Goal: Task Accomplishment & Management: Use online tool/utility

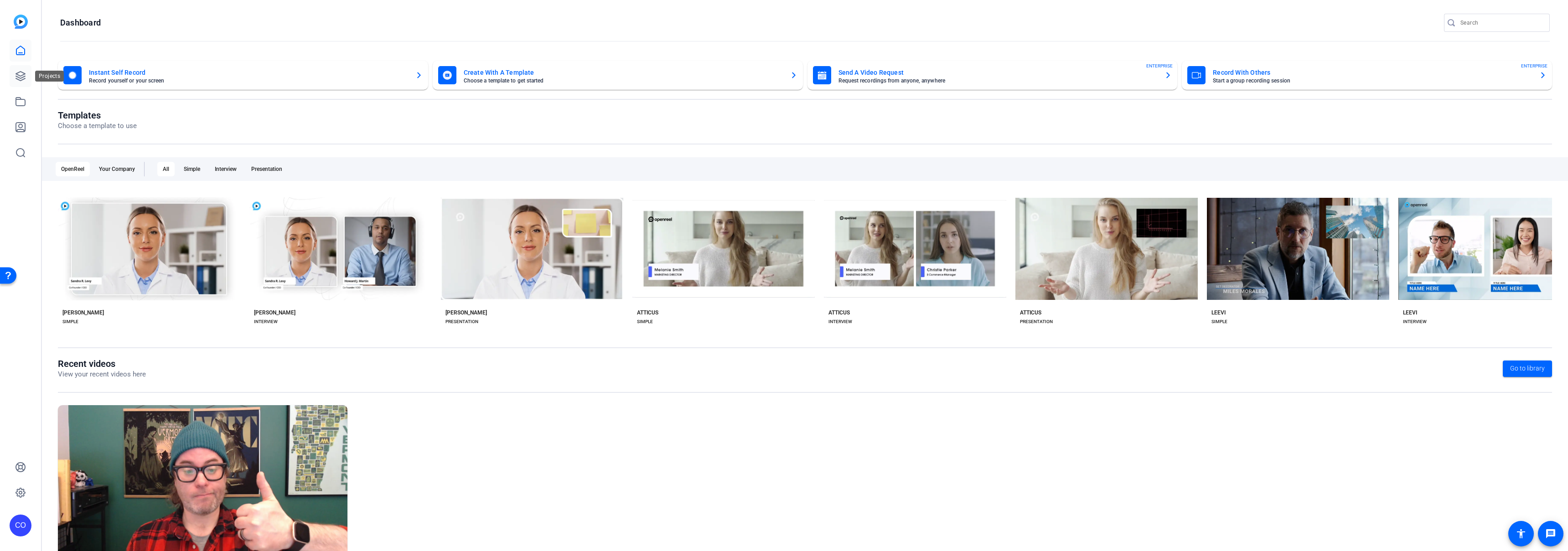
click at [22, 69] on link at bounding box center [21, 76] width 22 height 22
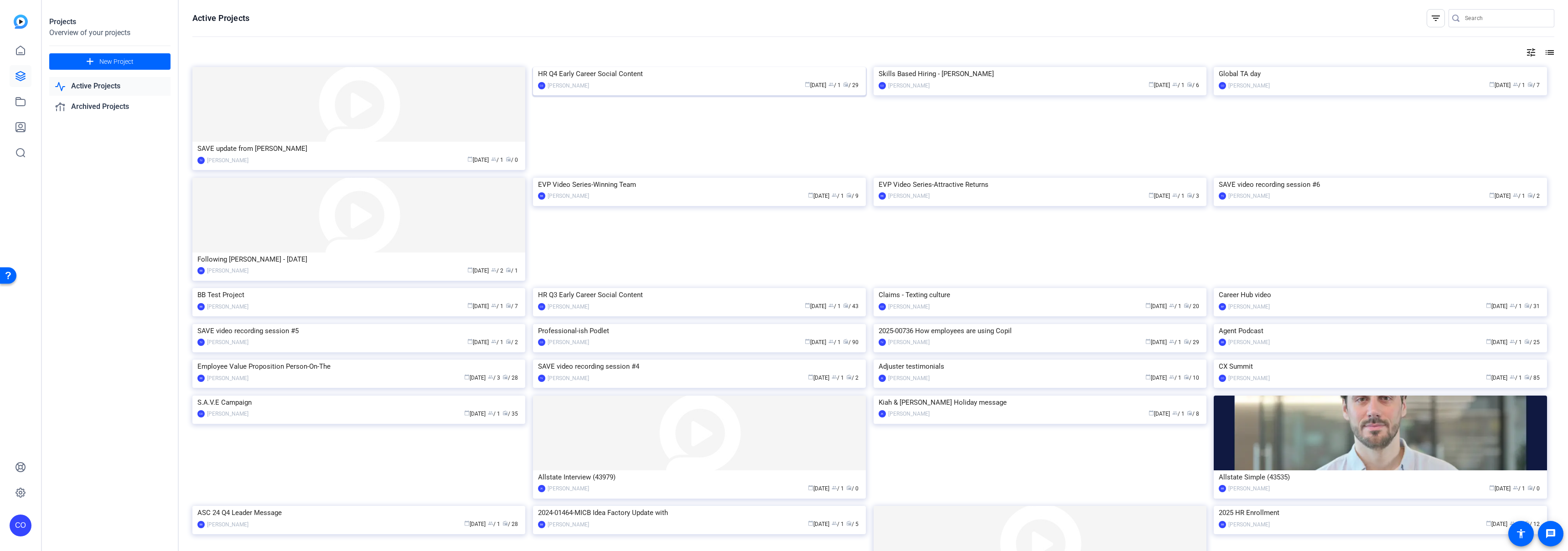
click at [622, 67] on img at bounding box center [698, 67] width 332 height 0
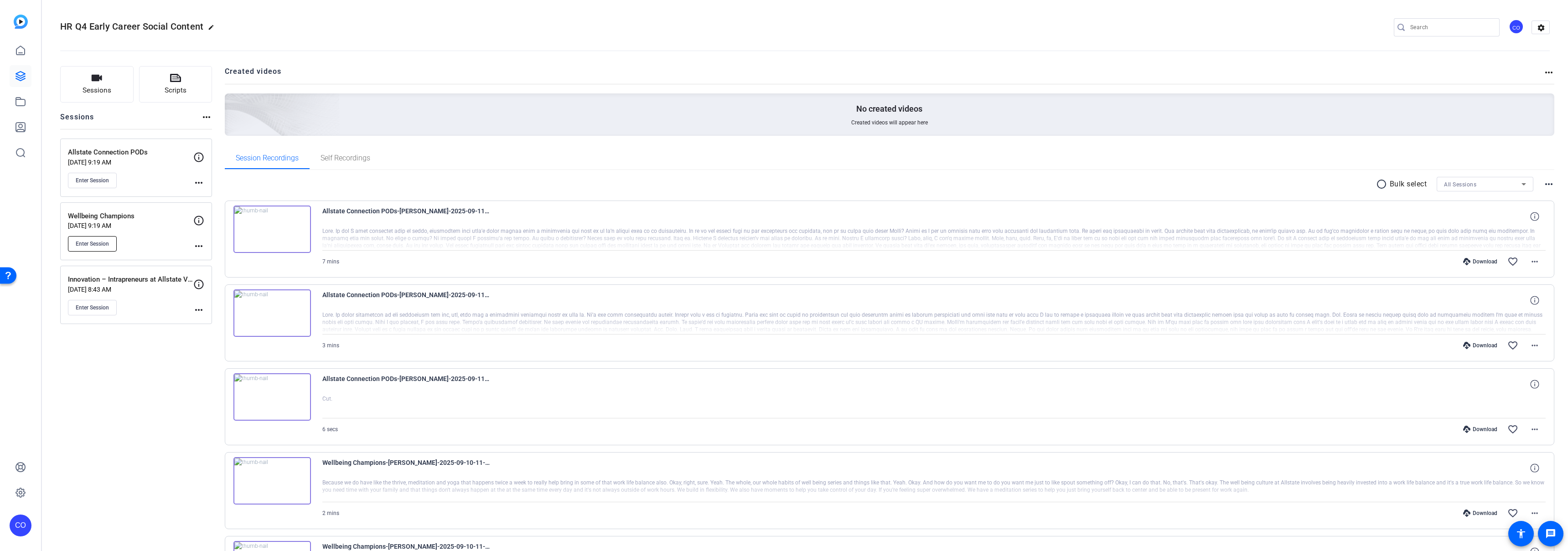
click at [99, 247] on span "Enter Session" at bounding box center [93, 243] width 34 height 7
click at [100, 246] on span "Enter Session" at bounding box center [93, 243] width 34 height 7
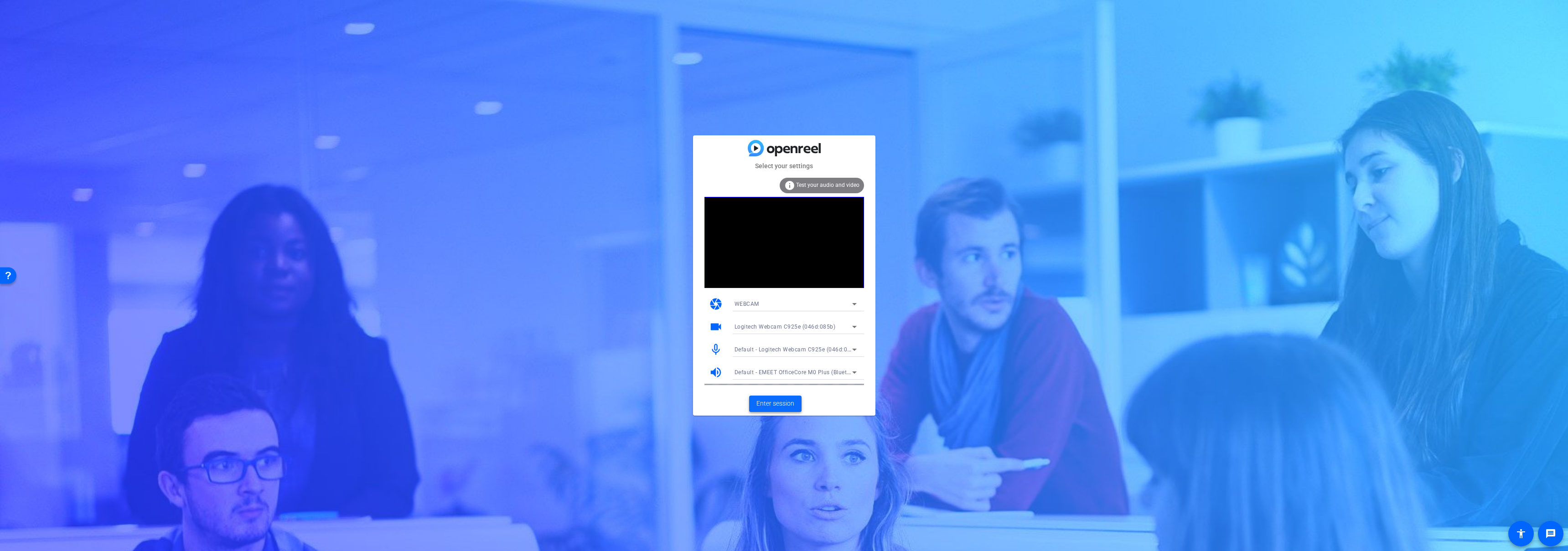
click at [774, 401] on span "Enter session" at bounding box center [775, 404] width 37 height 10
click at [801, 349] on span "Default - Logitech Webcam C925e (046d:085b)" at bounding box center [797, 348] width 125 height 7
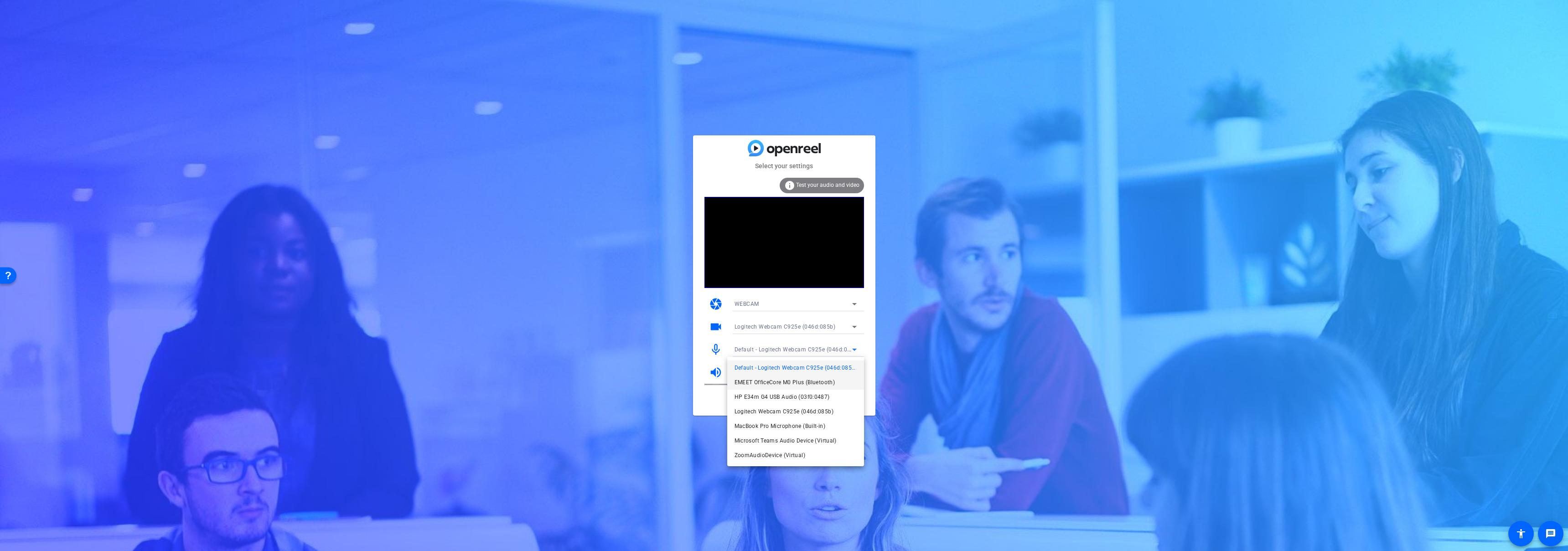
click at [781, 378] on span "EMEET OfficeCore M0 Plus (Bluetooth)" at bounding box center [785, 381] width 101 height 11
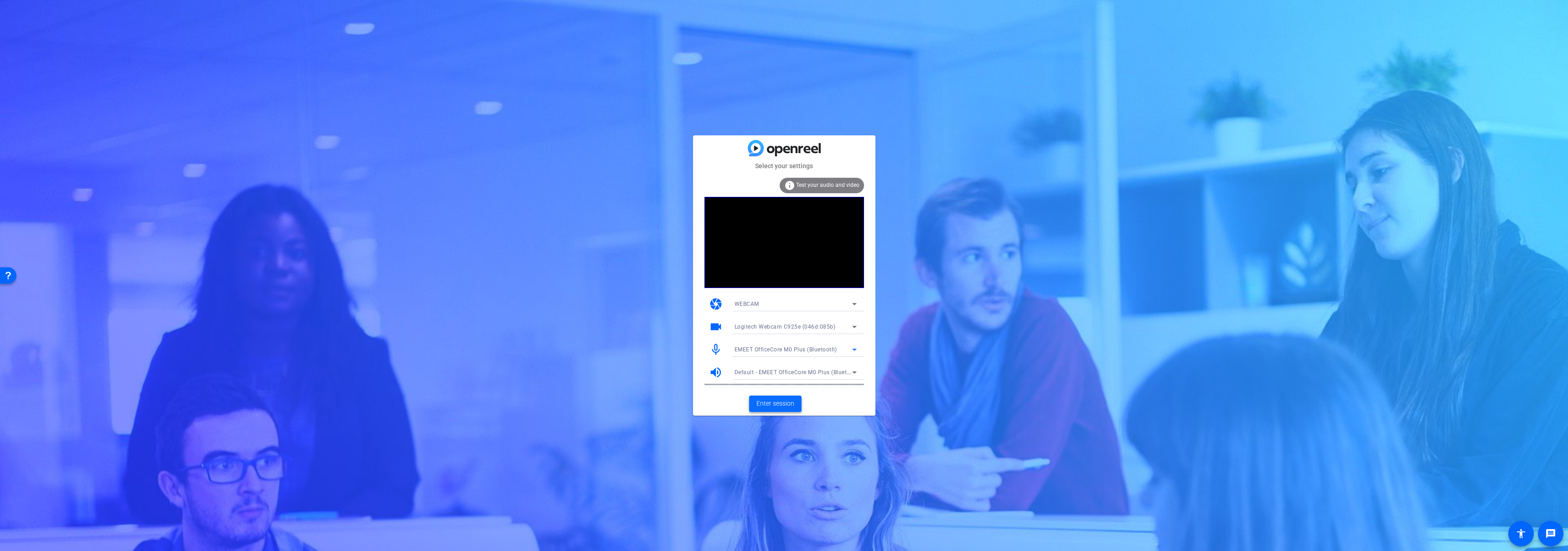
click at [778, 402] on span "Enter session" at bounding box center [775, 404] width 37 height 10
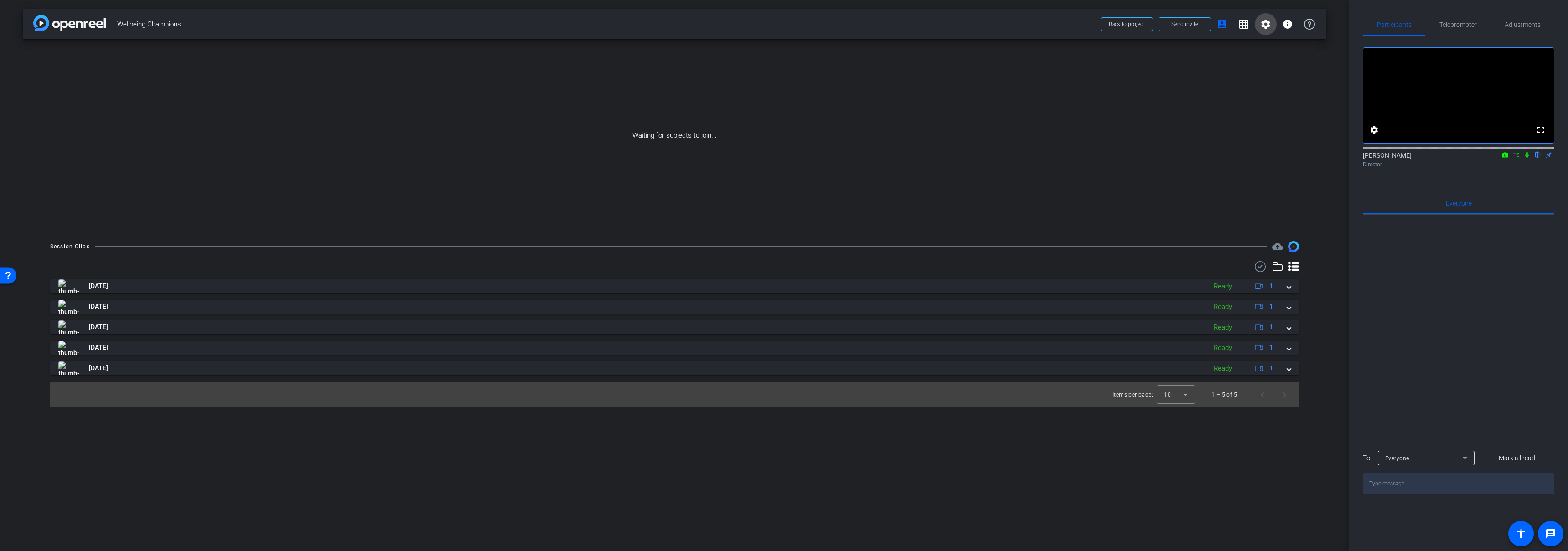
click at [1264, 21] on mat-icon "settings" at bounding box center [1265, 24] width 11 height 11
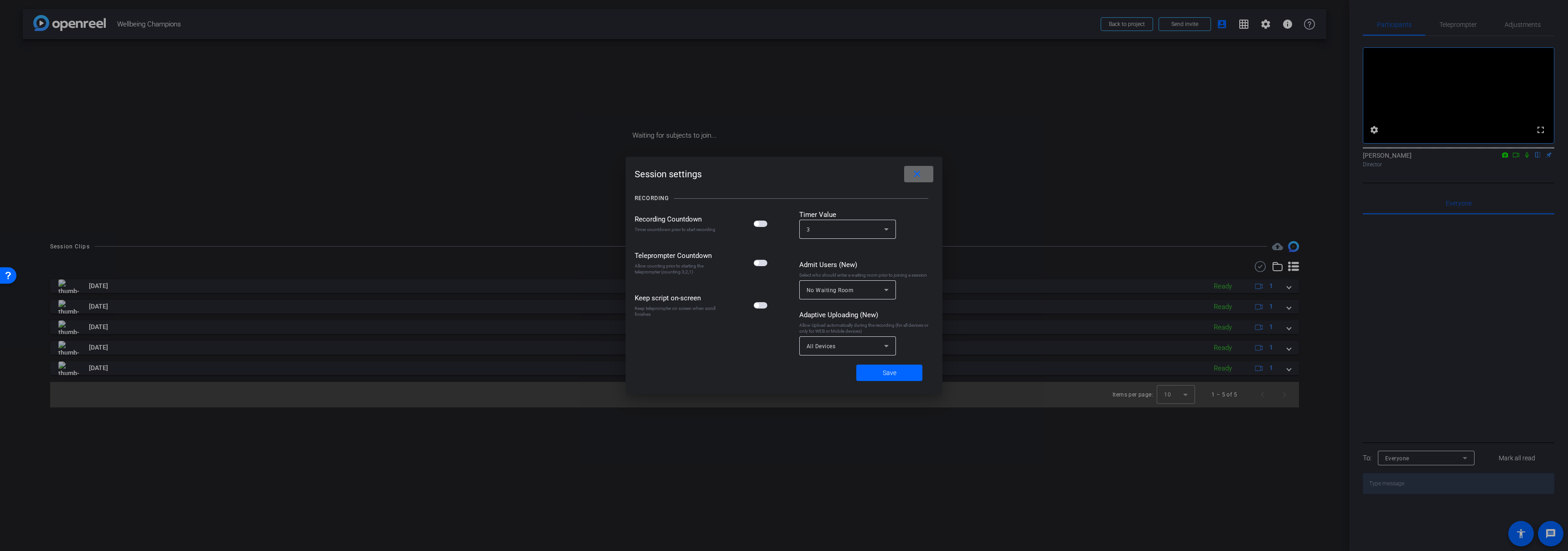
click at [916, 176] on mat-icon "close" at bounding box center [917, 174] width 12 height 12
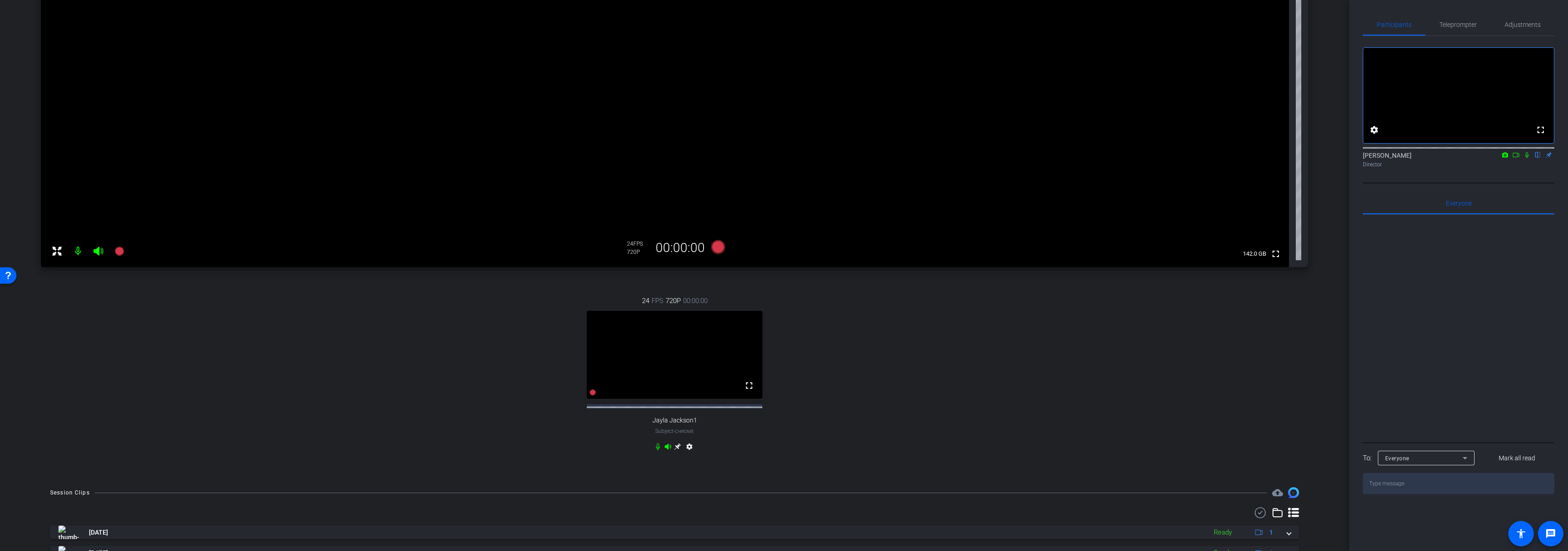
scroll to position [48, 0]
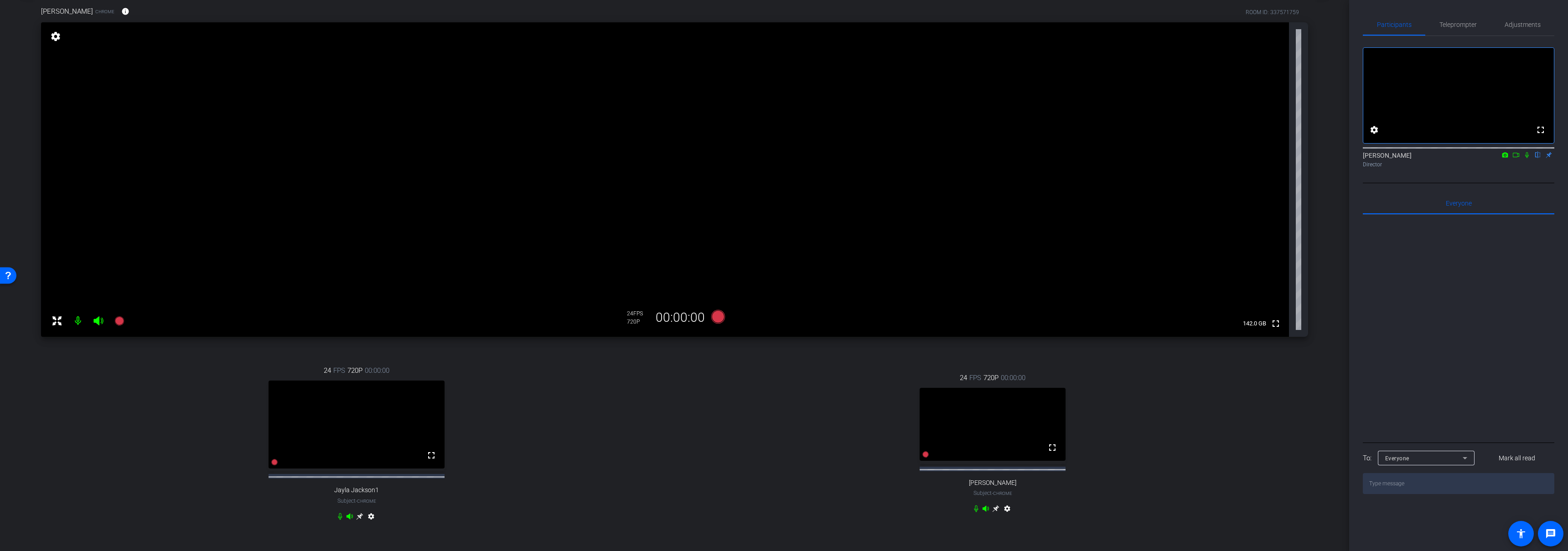
click at [992, 513] on icon at bounding box center [995, 508] width 7 height 7
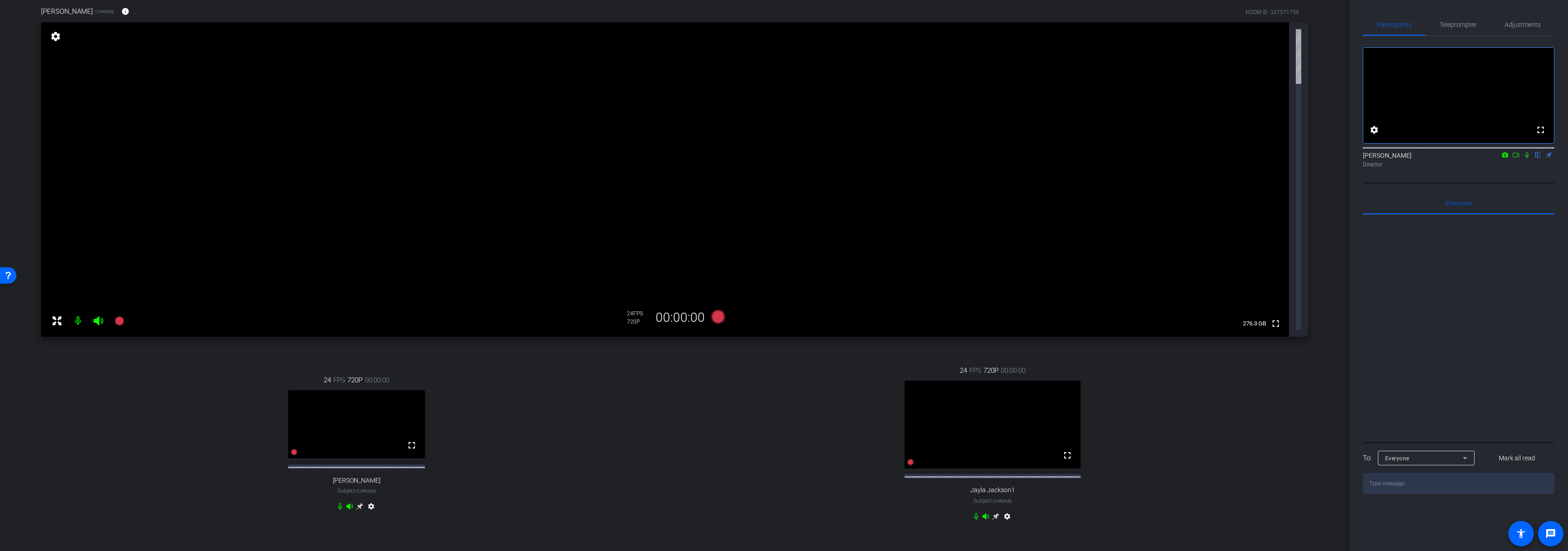
scroll to position [0, 0]
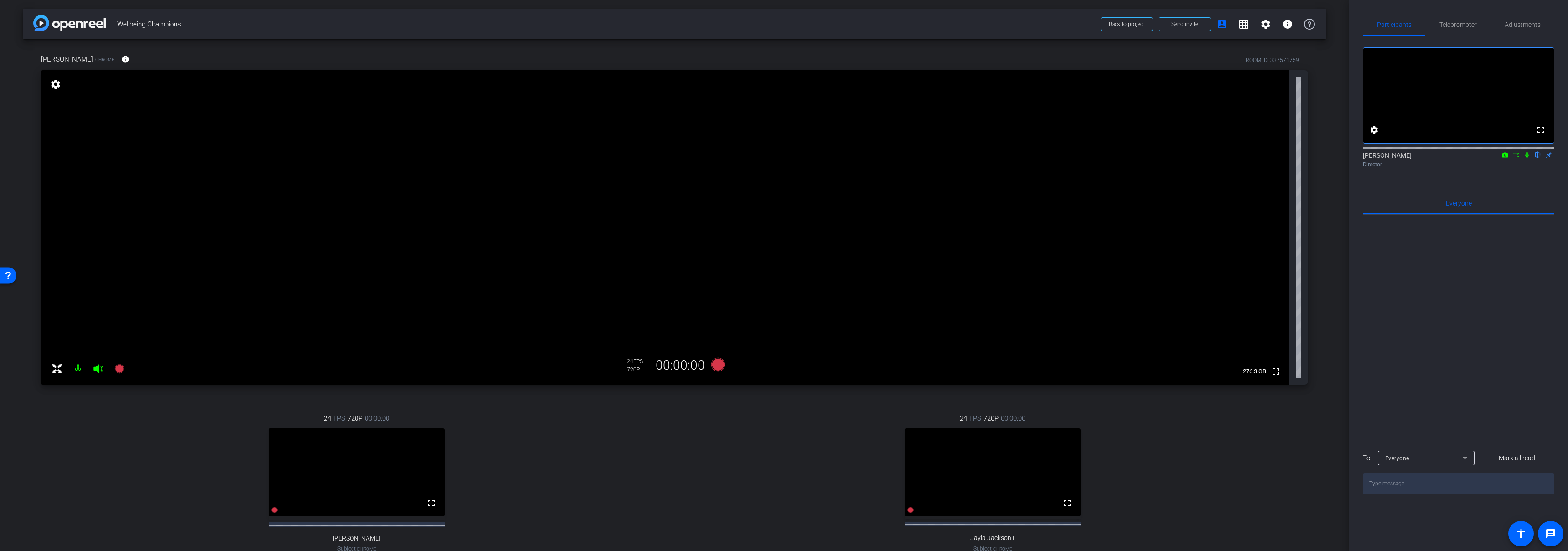
click at [729, 465] on div "24 FPS 720P 00:00:00 fullscreen Jayla Jackson1 Subject - Chrome settings" at bounding box center [993, 492] width 631 height 188
click at [715, 365] on icon at bounding box center [718, 365] width 14 height 14
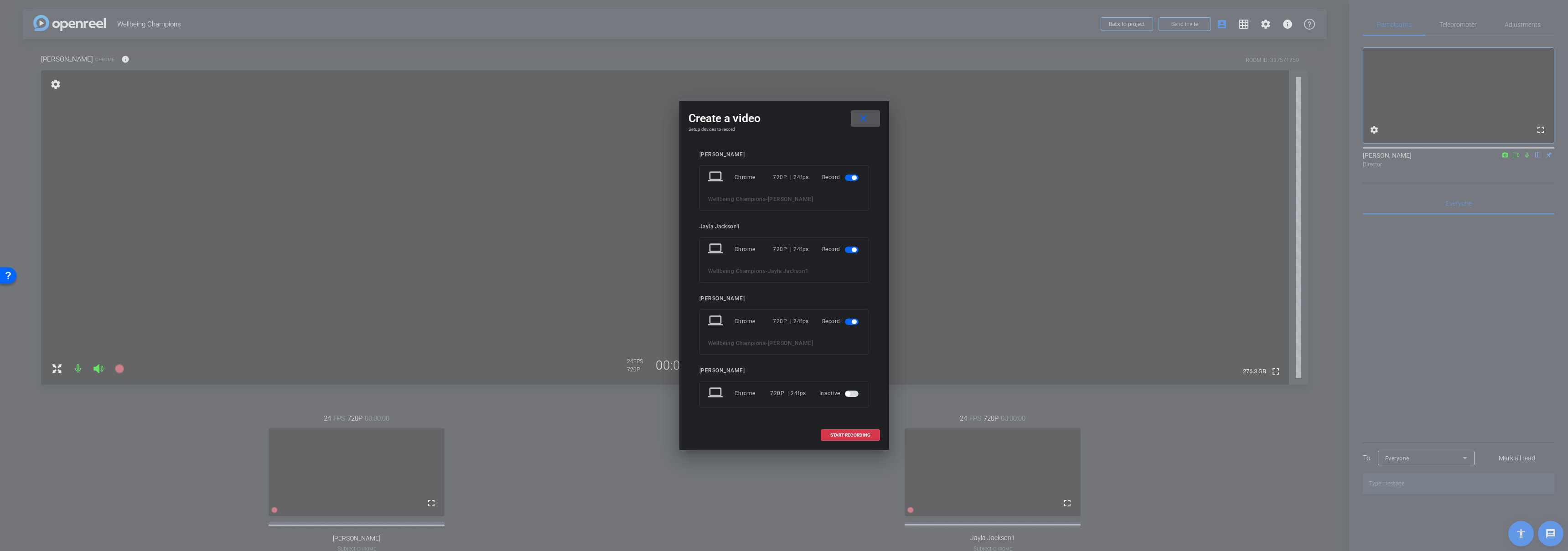
click at [853, 177] on span "button" at bounding box center [854, 177] width 5 height 5
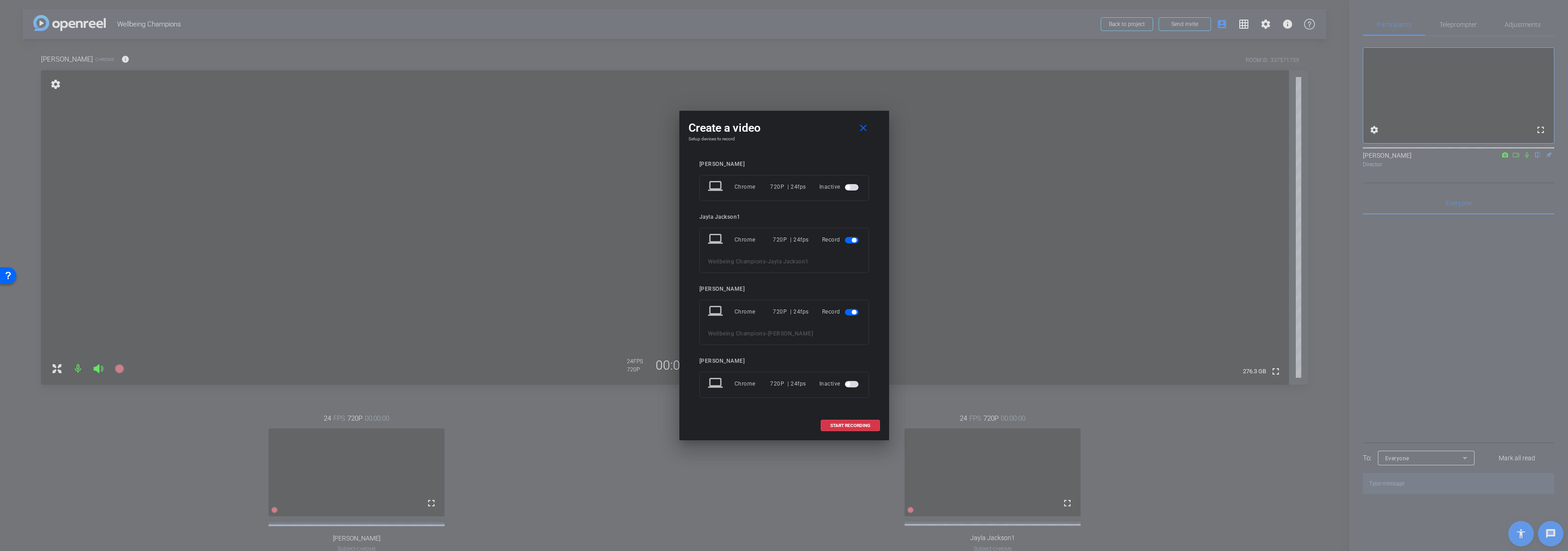
click at [853, 241] on span "button" at bounding box center [854, 240] width 5 height 5
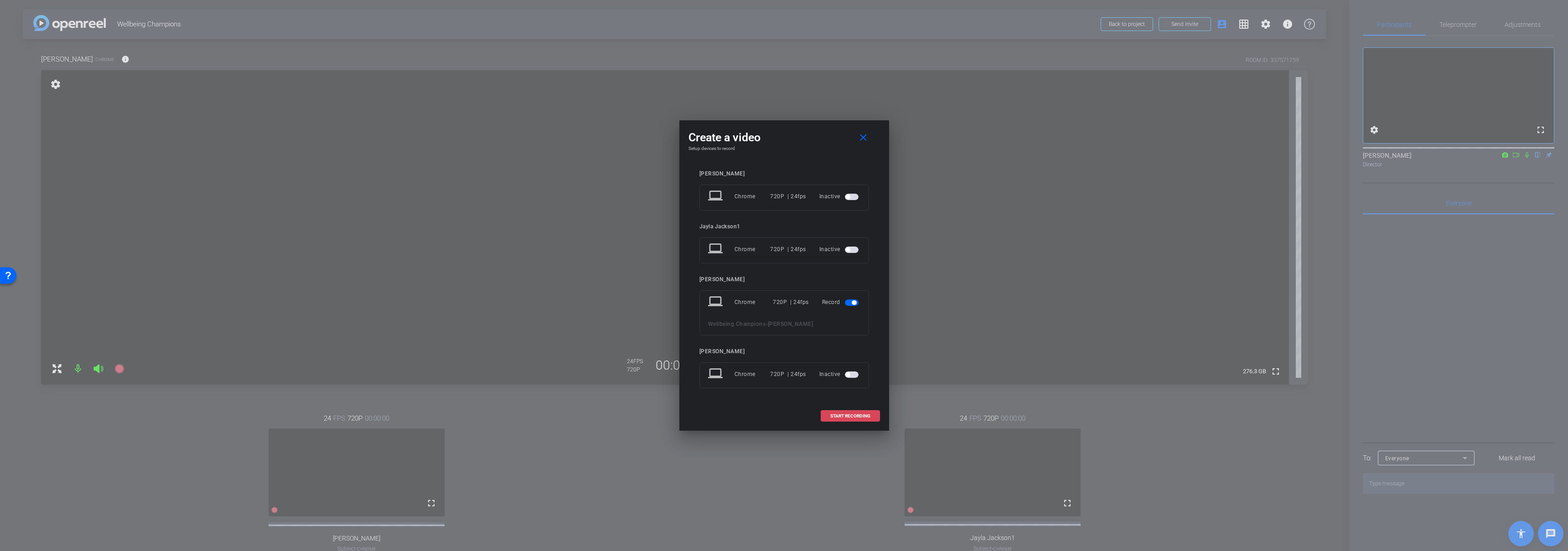
click at [859, 419] on span at bounding box center [850, 416] width 58 height 22
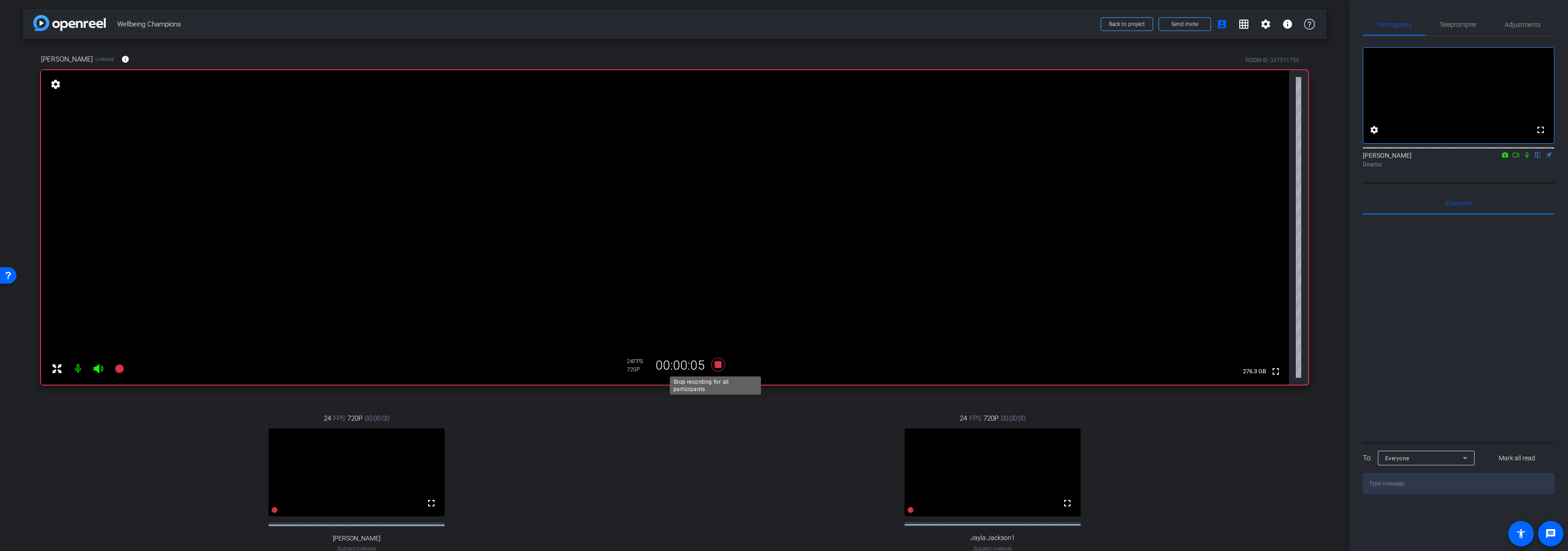
click at [714, 365] on icon at bounding box center [718, 365] width 14 height 14
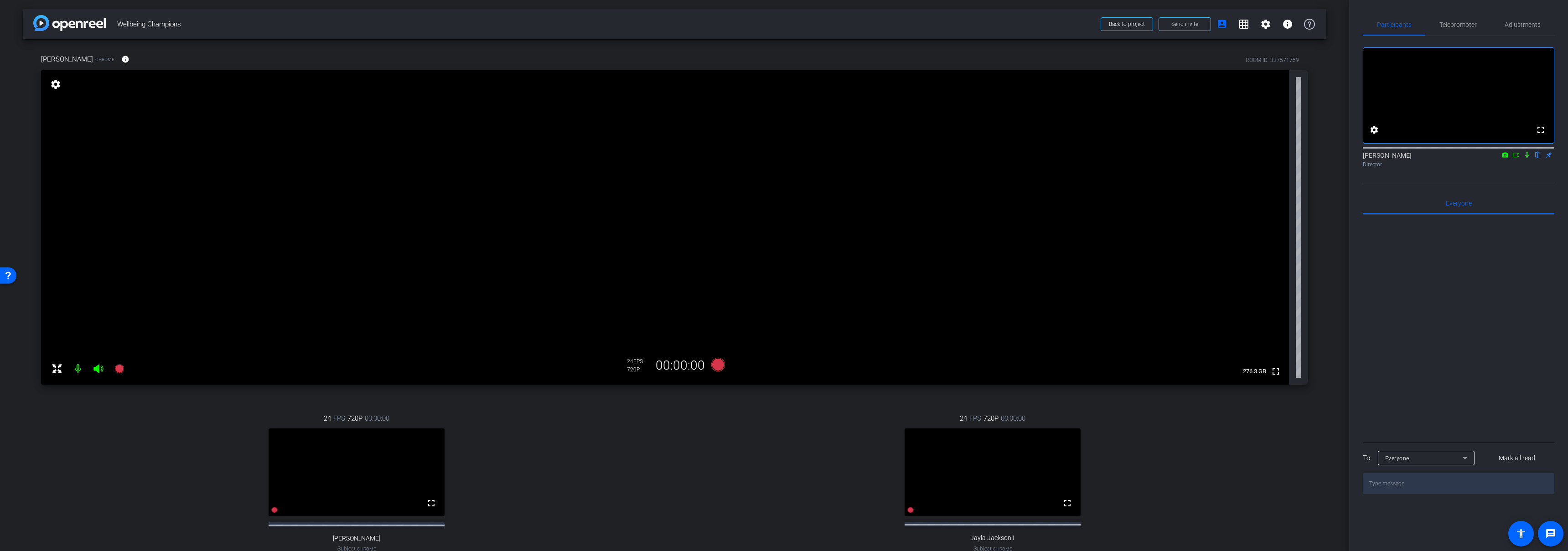
click at [689, 465] on div "24 FPS 720P 00:00:00 fullscreen Jayla Jackson1 Subject - Chrome settings" at bounding box center [993, 492] width 631 height 188
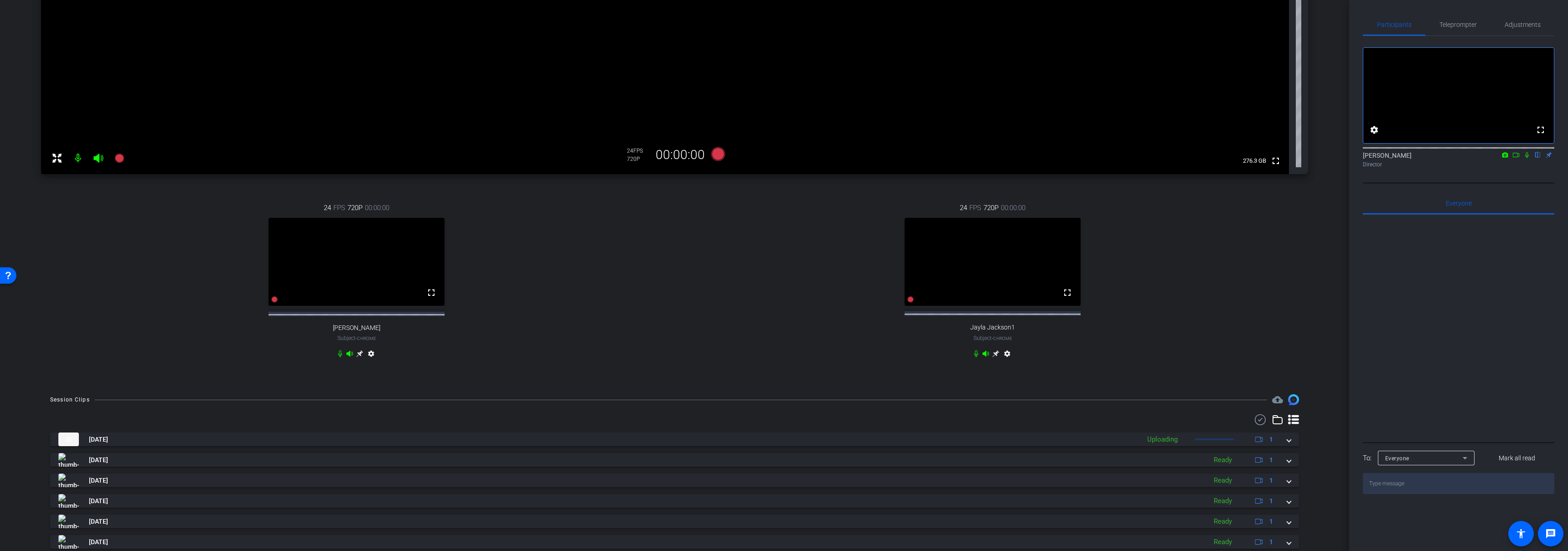
scroll to position [212, 0]
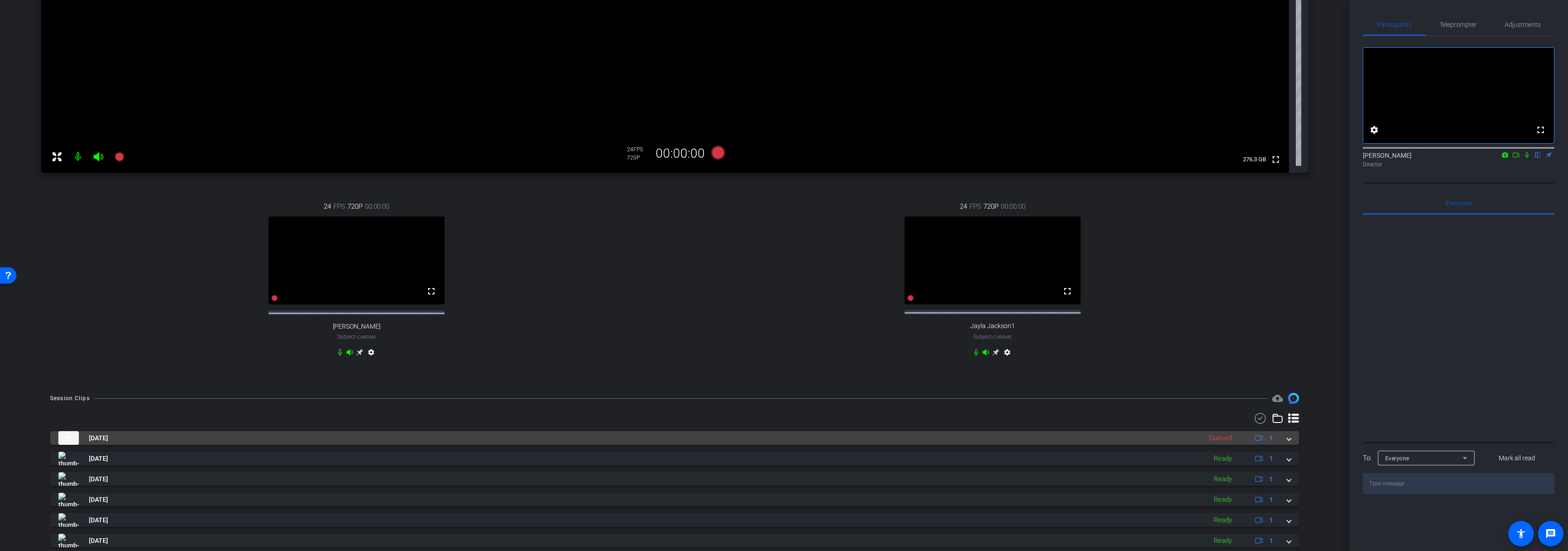
click at [214, 445] on mat-panel-title "[DATE]" at bounding box center [627, 438] width 1139 height 14
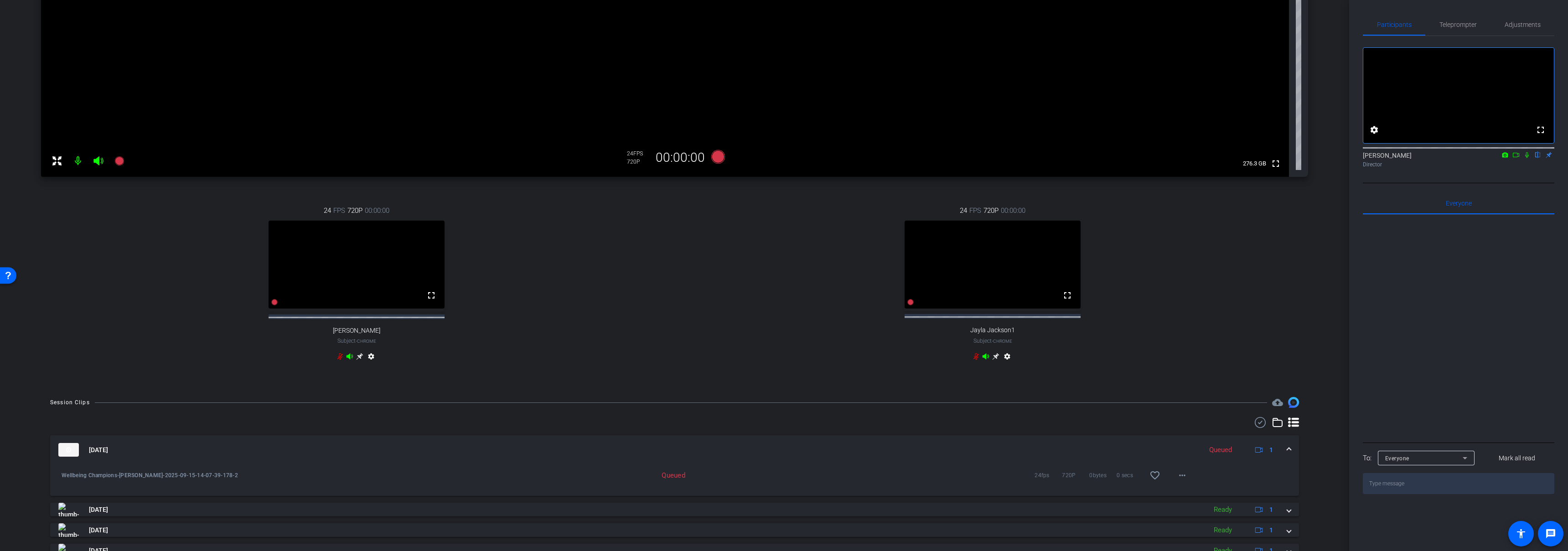
scroll to position [296, 0]
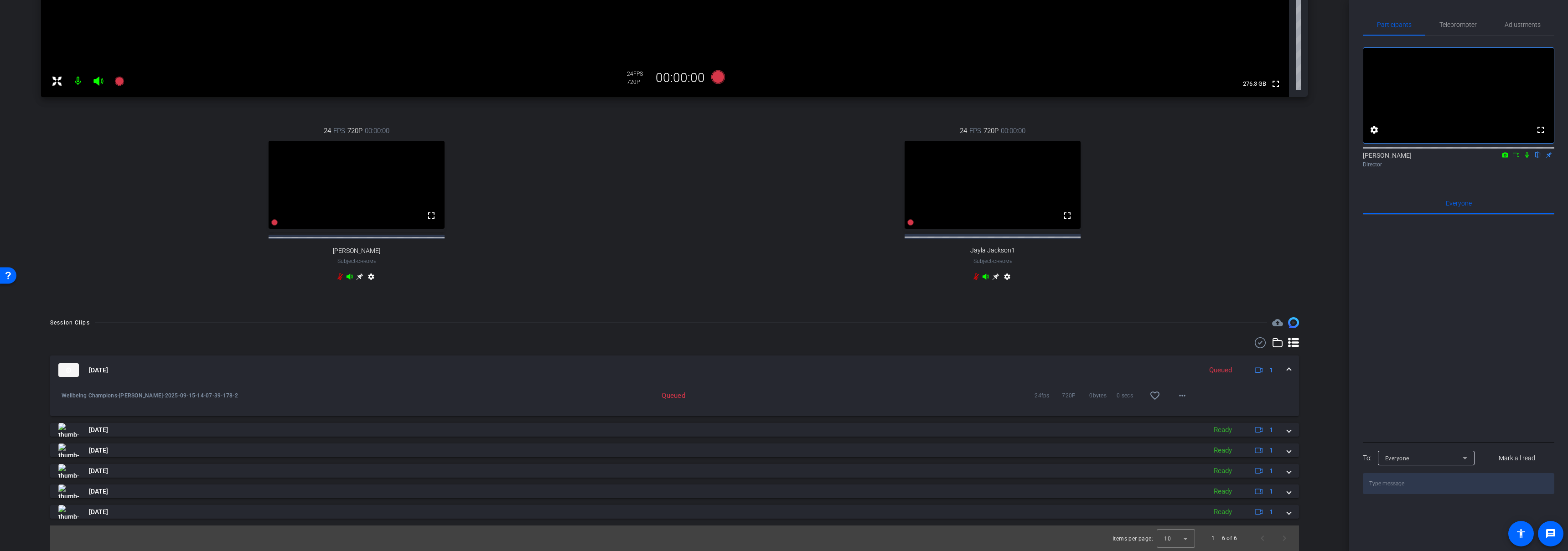
click at [579, 372] on mat-panel-title "[DATE]" at bounding box center [627, 370] width 1139 height 14
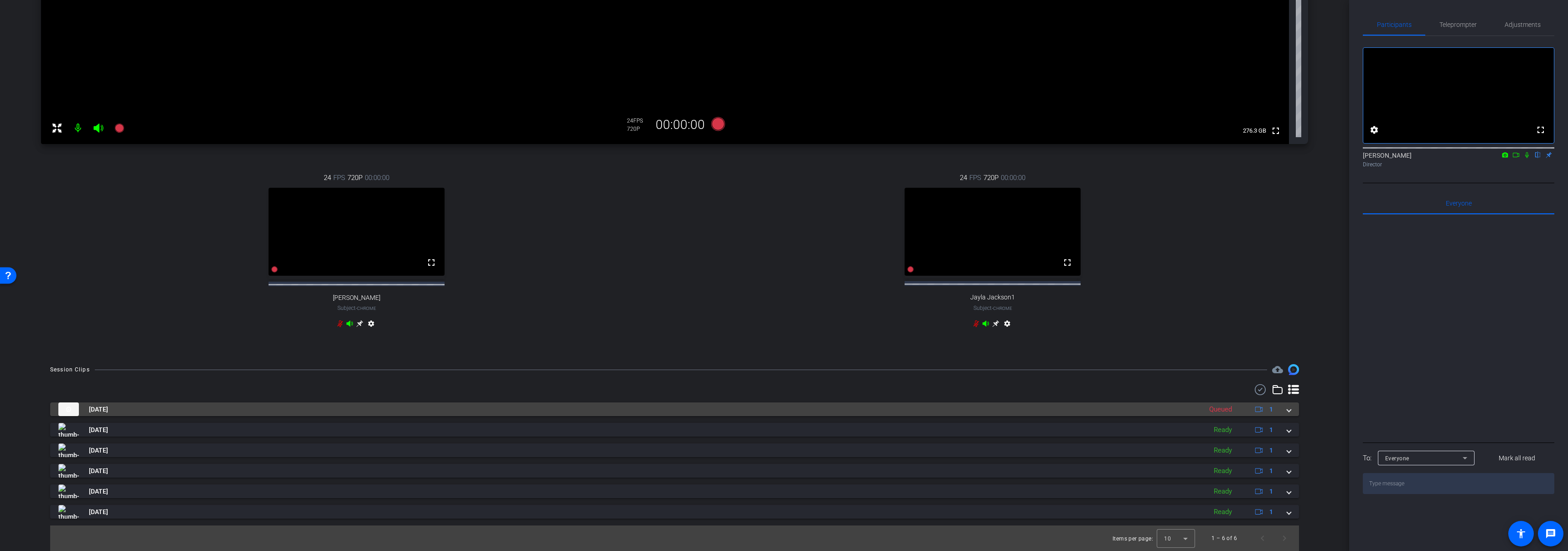
click at [684, 407] on mat-panel-title "[DATE]" at bounding box center [627, 409] width 1139 height 14
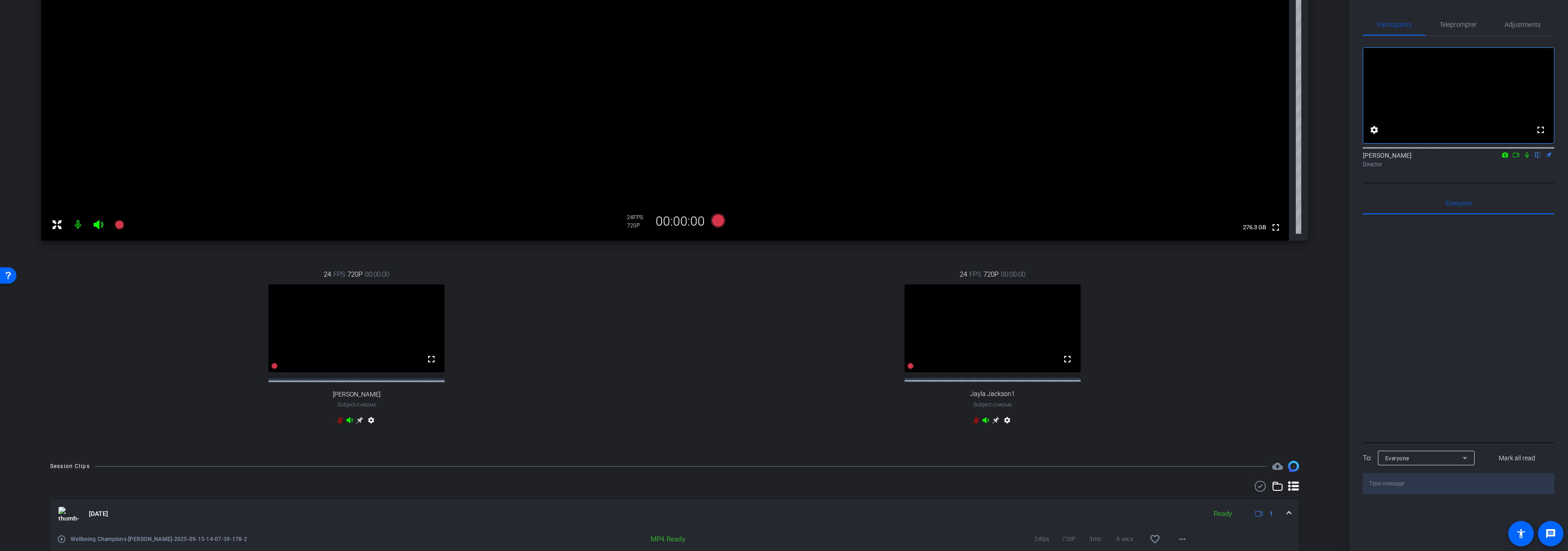
scroll to position [159, 0]
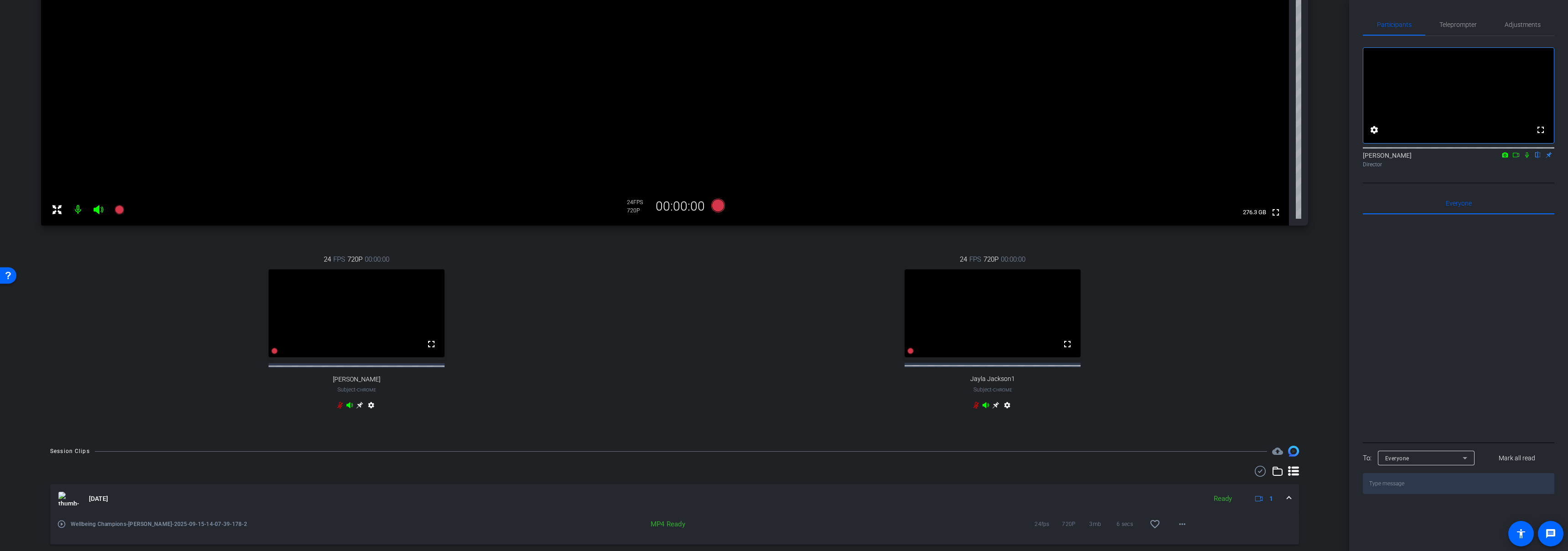
click at [704, 505] on mat-panel-title "[DATE]" at bounding box center [629, 499] width 1143 height 14
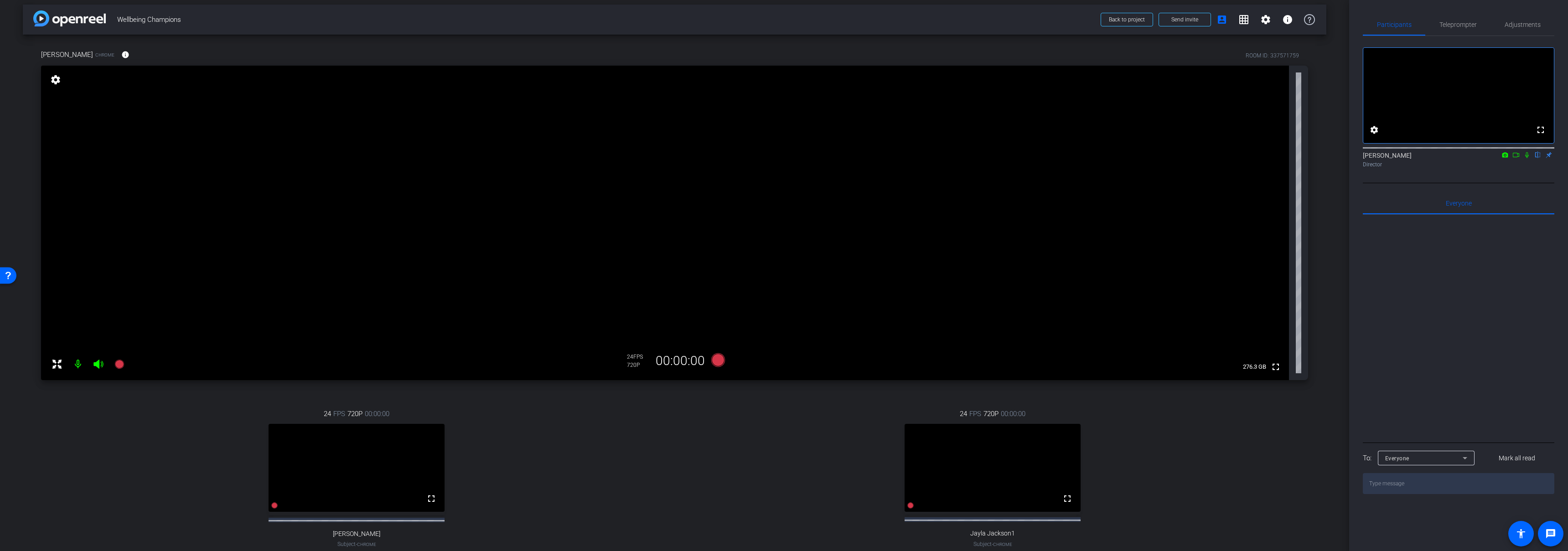
scroll to position [0, 0]
click at [715, 366] on icon at bounding box center [718, 365] width 14 height 14
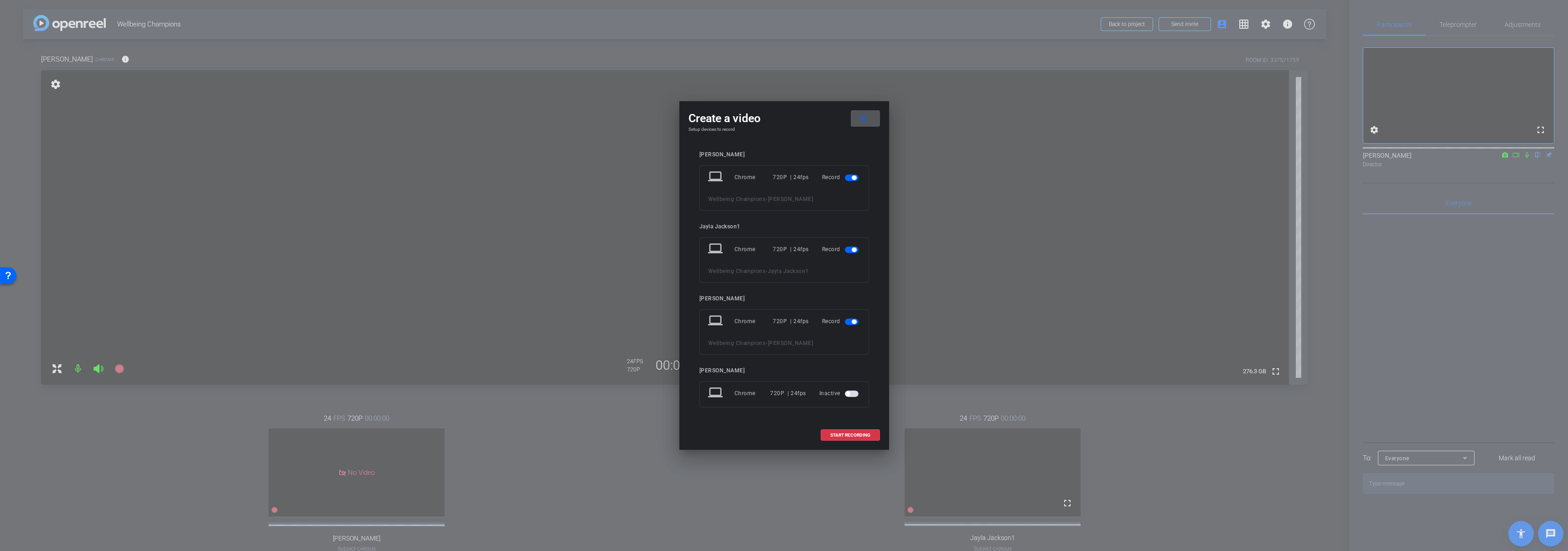
click at [855, 175] on span "button" at bounding box center [854, 177] width 5 height 5
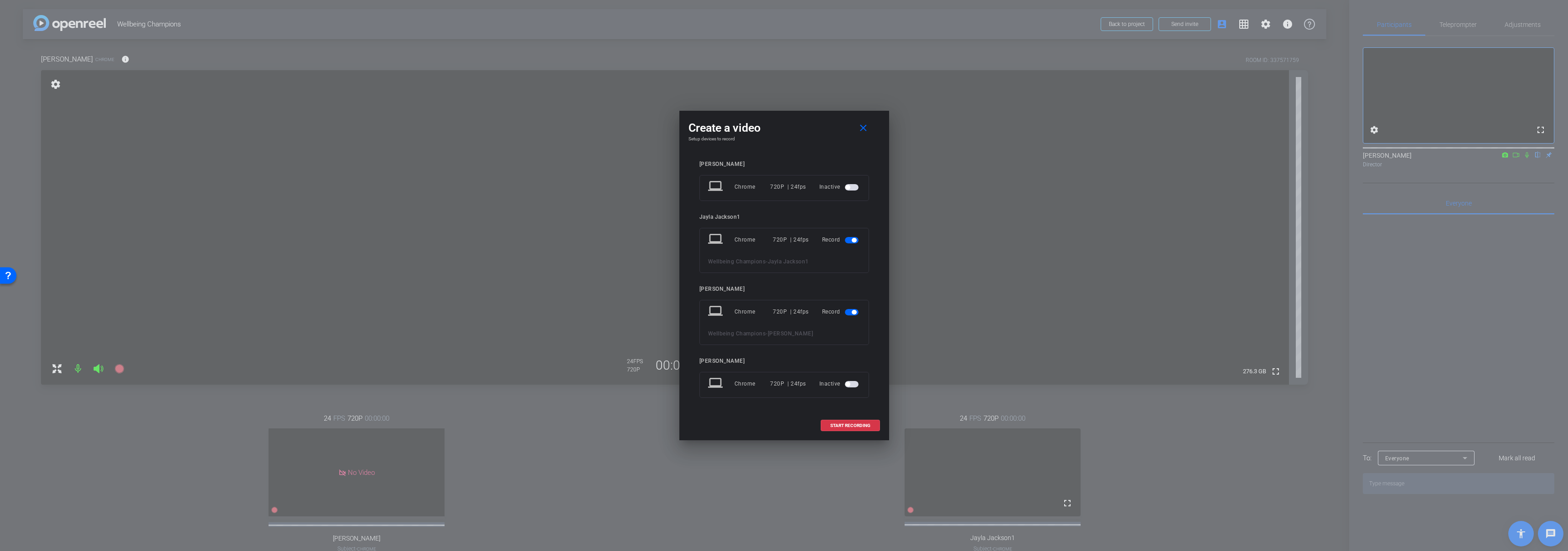
click at [852, 240] on span "button" at bounding box center [854, 240] width 5 height 5
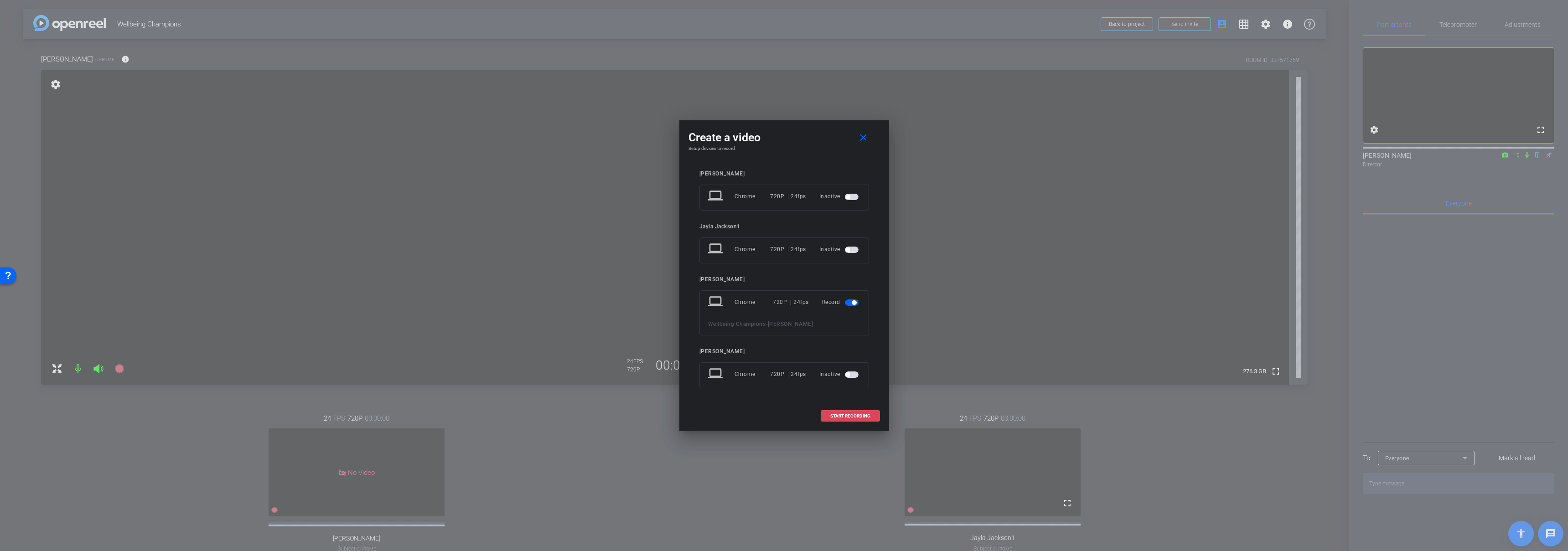
click at [851, 414] on span "START RECORDING" at bounding box center [850, 416] width 40 height 5
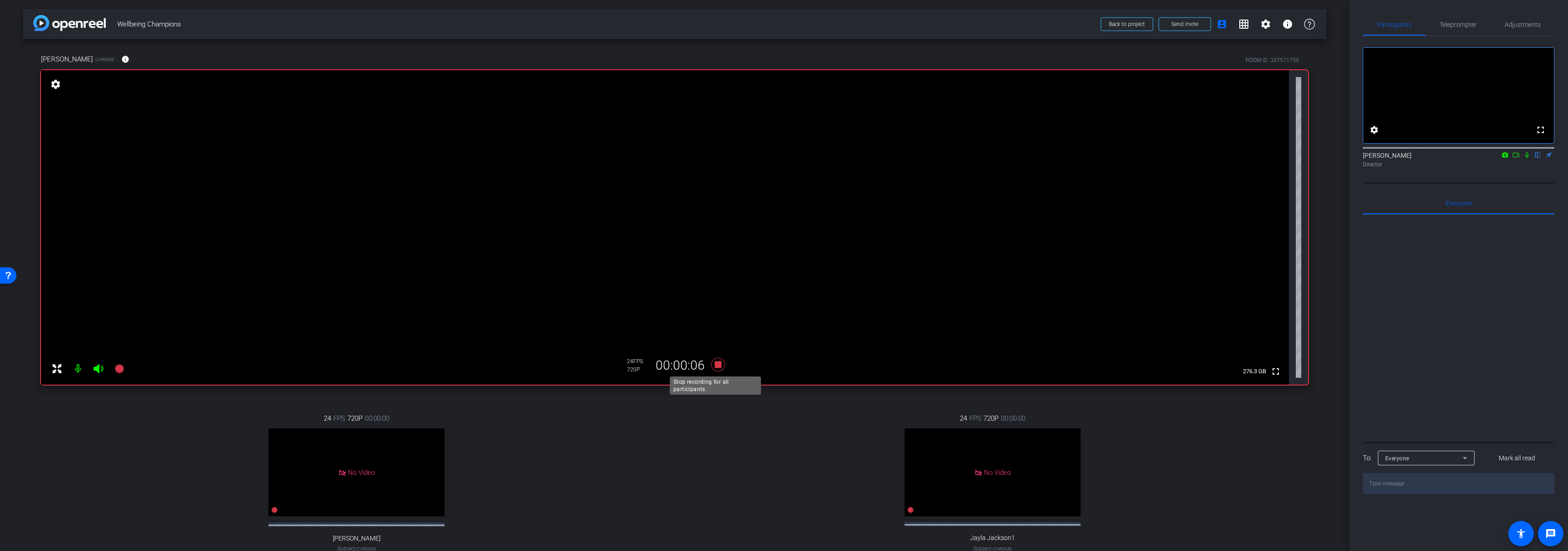
click at [717, 366] on icon at bounding box center [718, 365] width 14 height 14
click at [748, 461] on div "24 FPS 720P 00:00:00 No Video Jayla Jackson1 Subject - Chrome settings" at bounding box center [993, 492] width 631 height 188
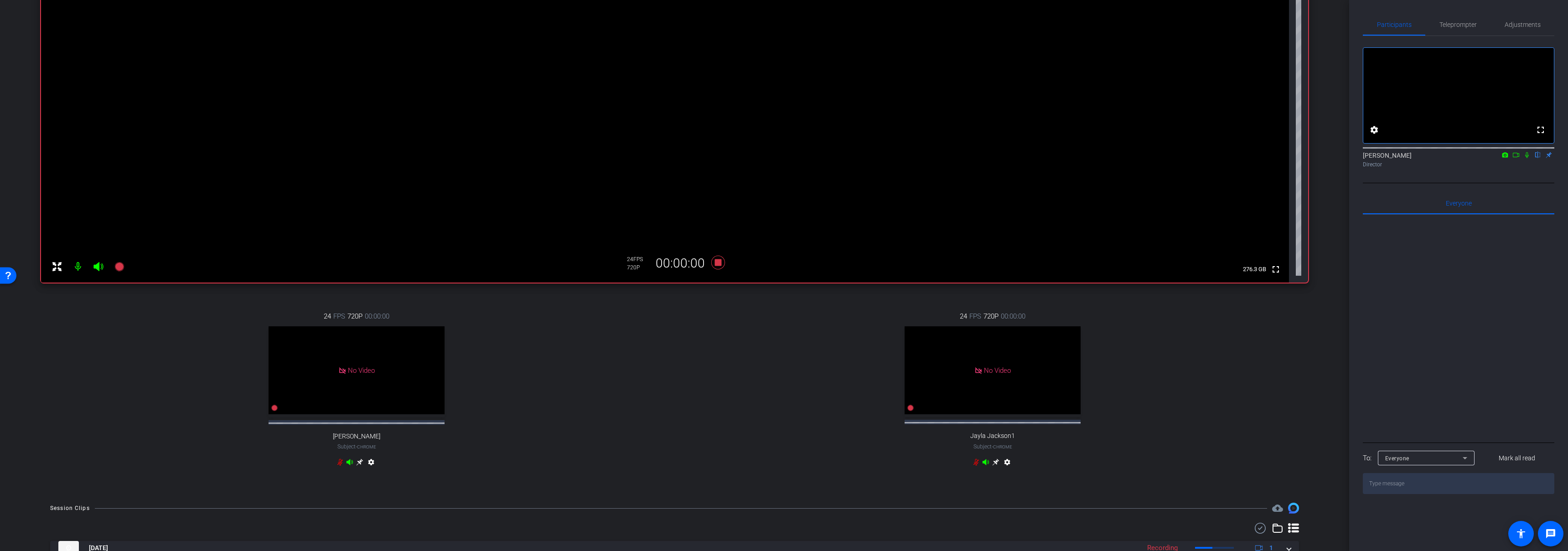
scroll to position [269, 0]
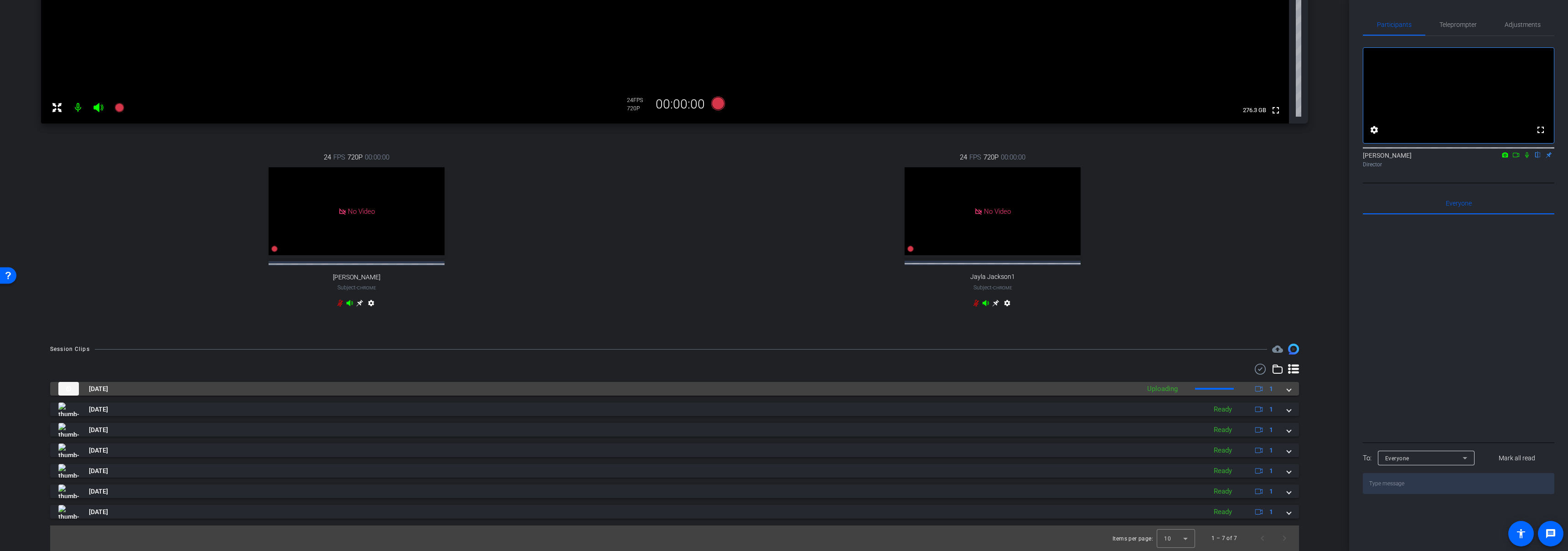
click at [700, 385] on mat-panel-title "[DATE]" at bounding box center [597, 388] width 1077 height 14
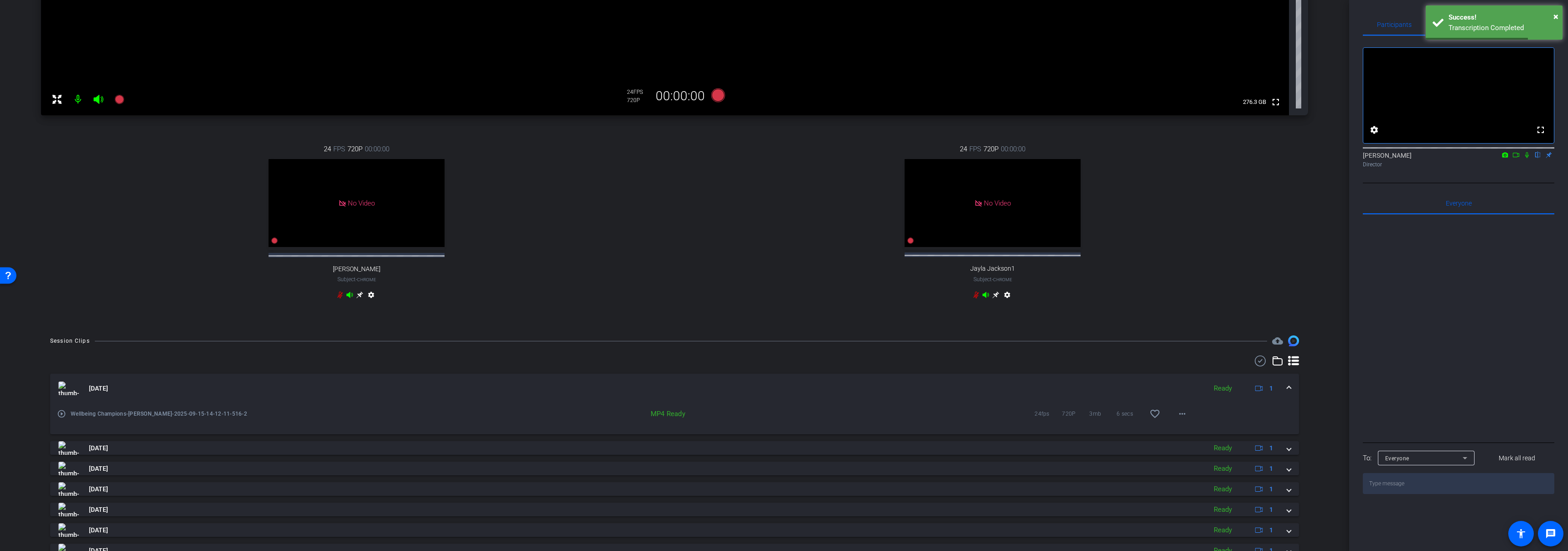
click at [707, 386] on mat-expansion-panel-header "[DATE] Ready 1" at bounding box center [675, 388] width 1248 height 30
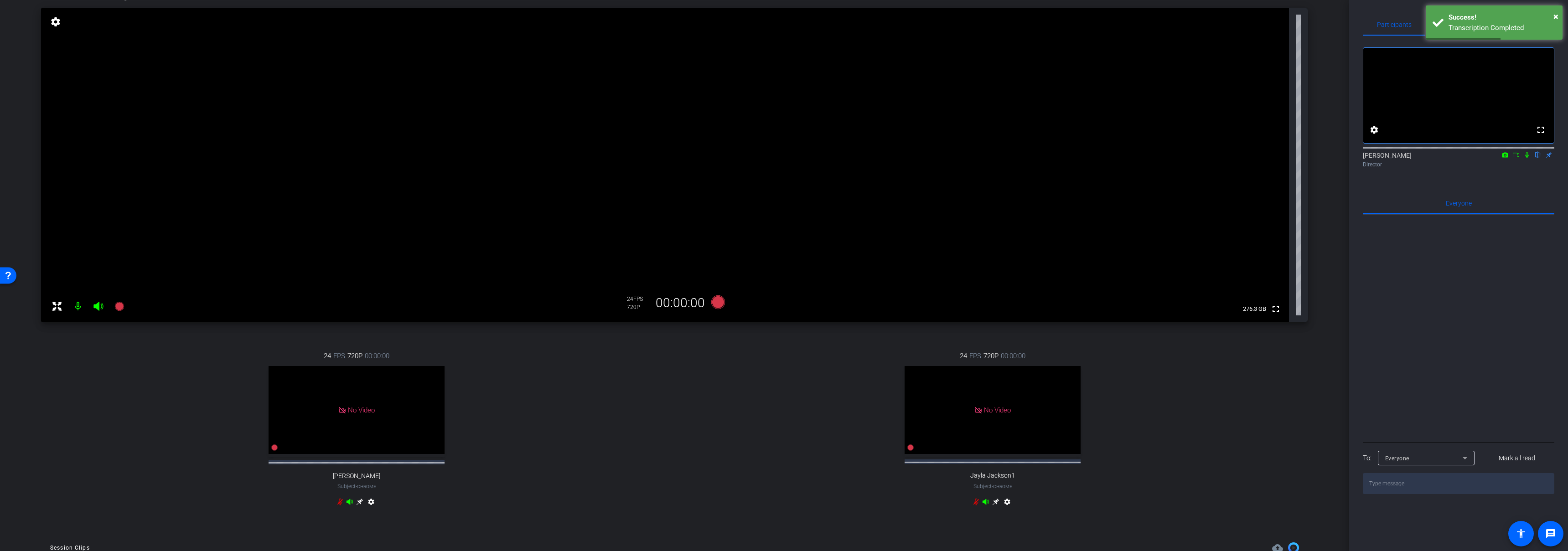
scroll to position [0, 0]
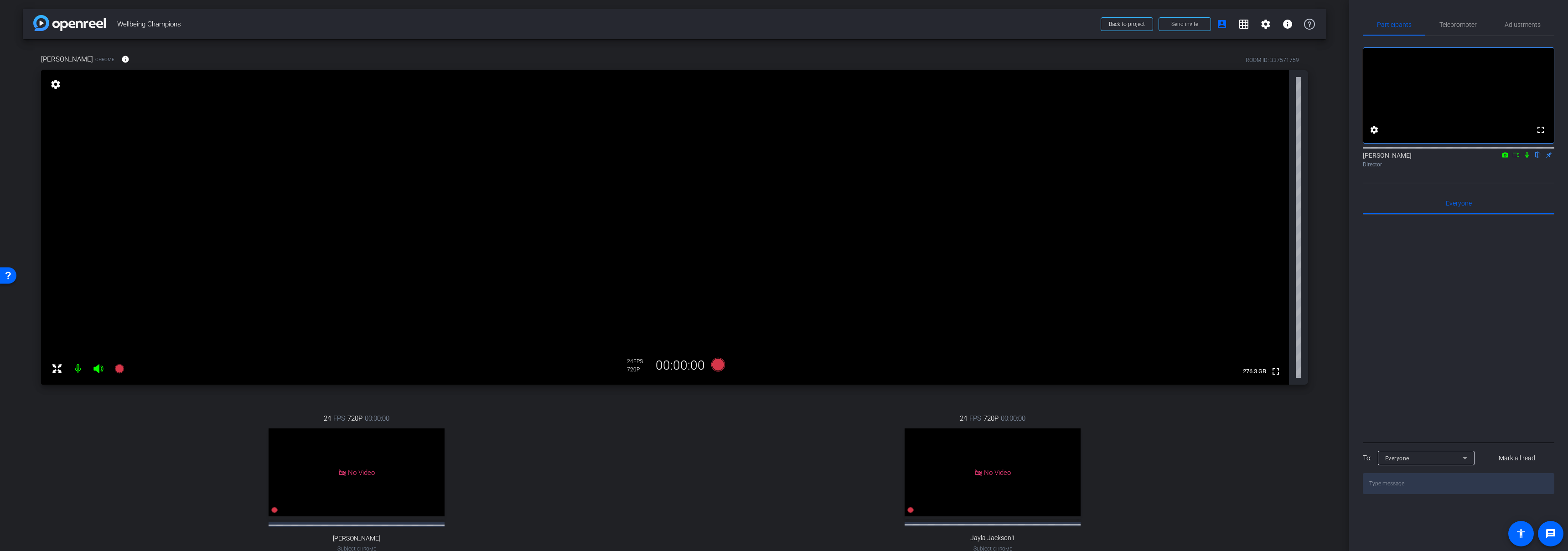
click at [781, 493] on div "24 FPS 720P 00:00:00 No Video Jayla Jackson1 Subject - Chrome settings" at bounding box center [993, 492] width 631 height 188
click at [715, 365] on icon at bounding box center [718, 365] width 14 height 14
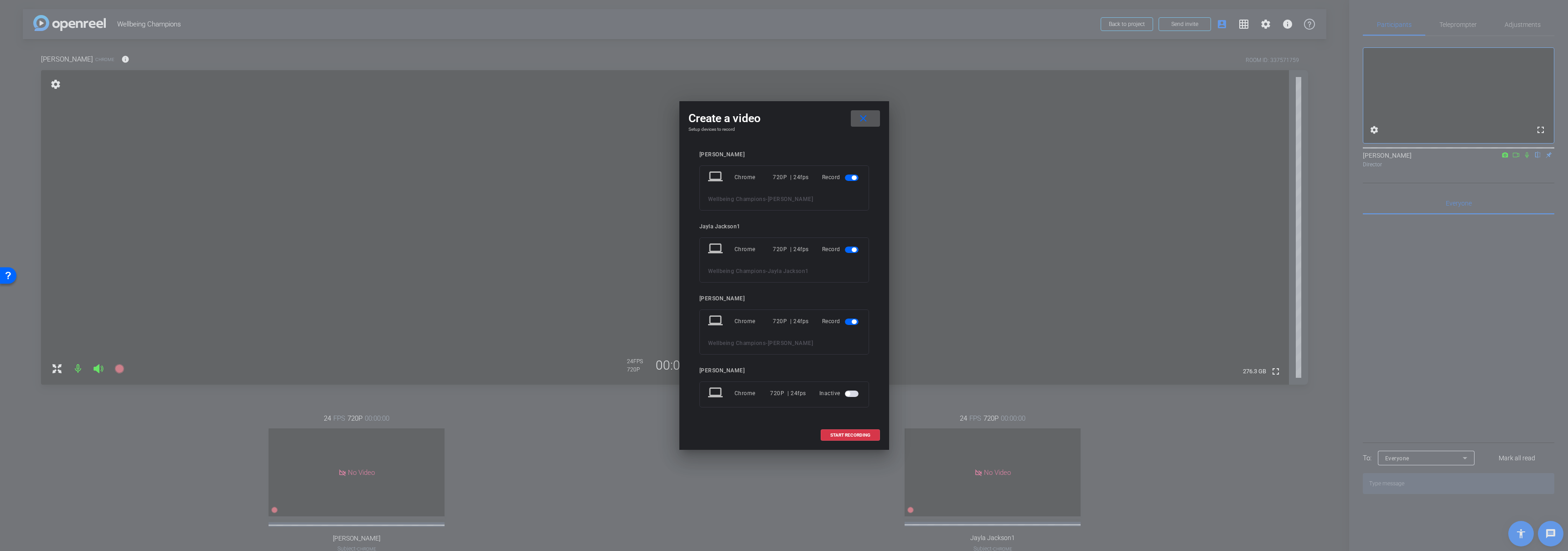
click at [853, 174] on span "button" at bounding box center [852, 177] width 14 height 6
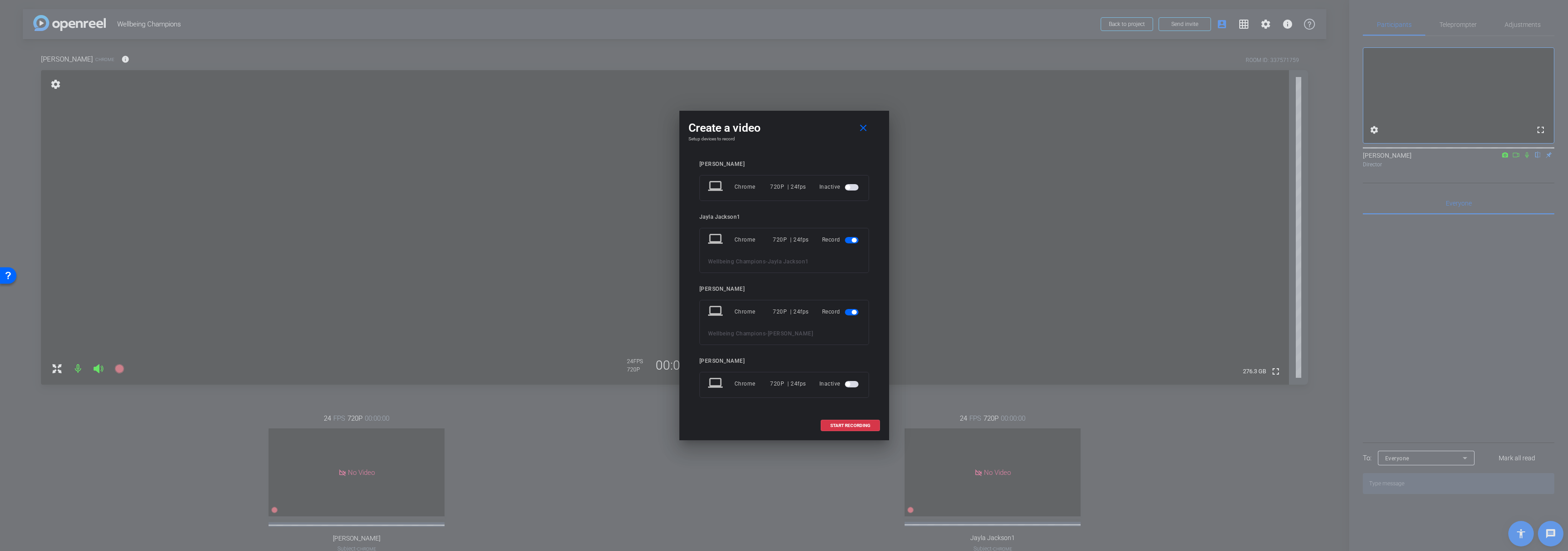
click at [853, 241] on span "button" at bounding box center [854, 240] width 5 height 5
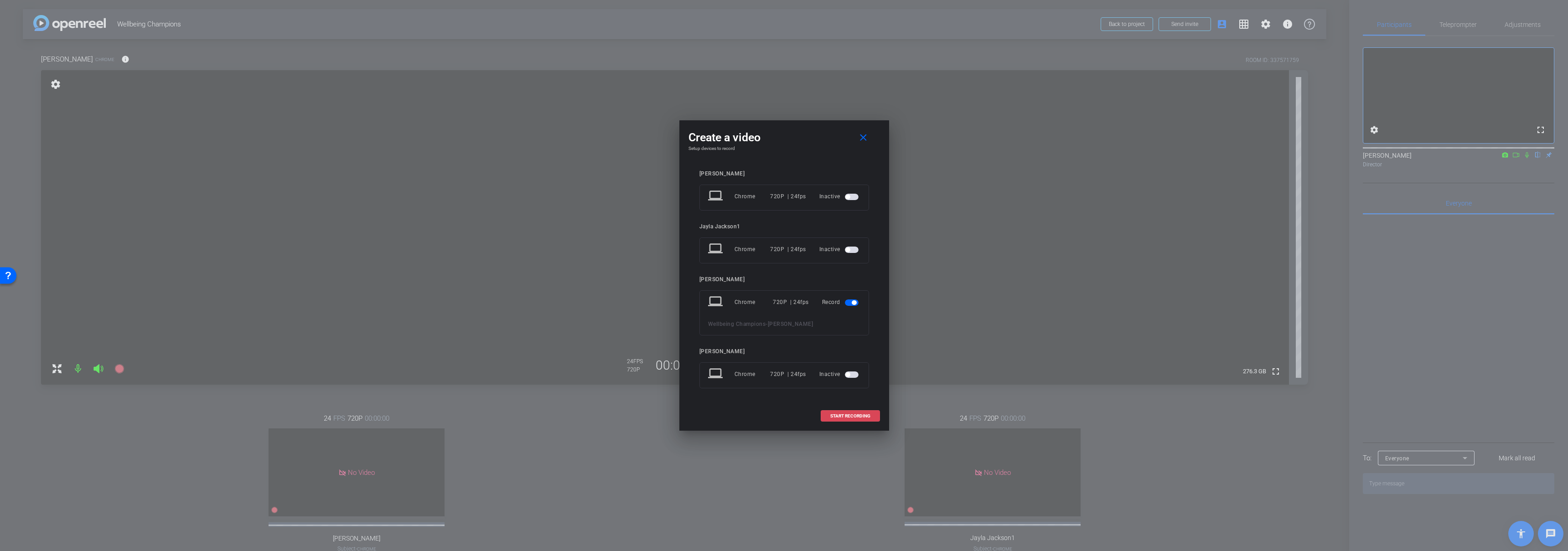
click at [840, 414] on span "START RECORDING" at bounding box center [850, 416] width 40 height 5
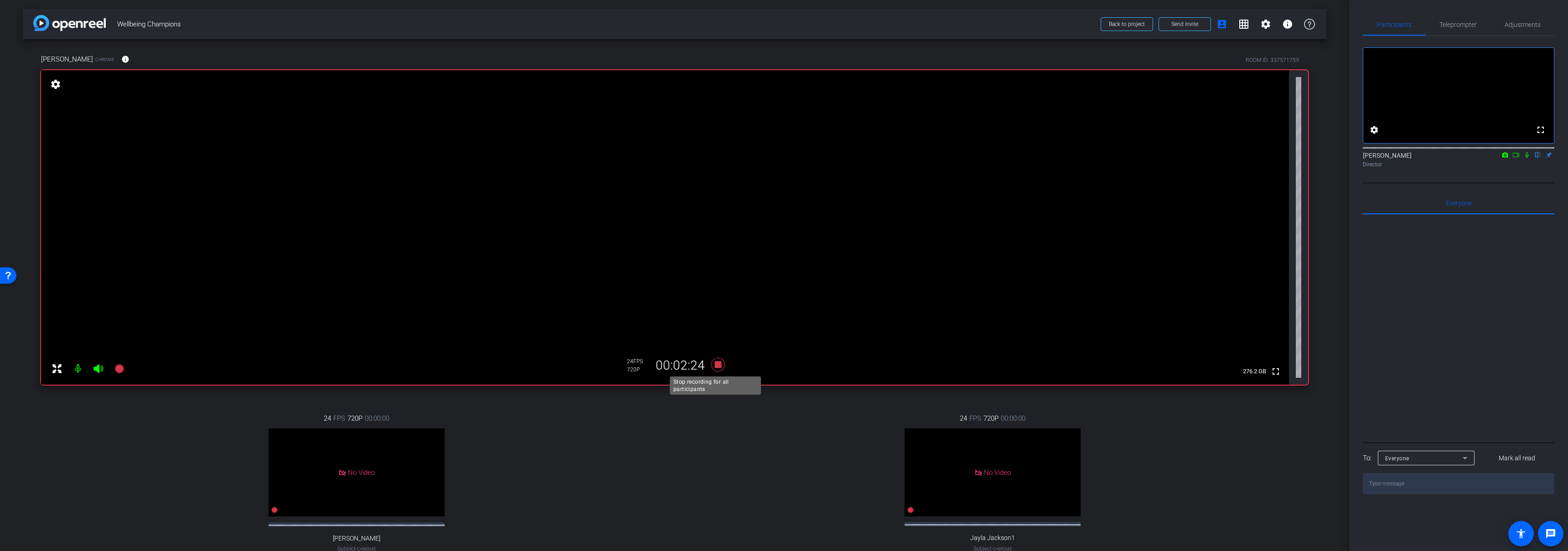
click at [712, 366] on icon at bounding box center [718, 365] width 14 height 14
click at [716, 368] on icon at bounding box center [718, 365] width 22 height 17
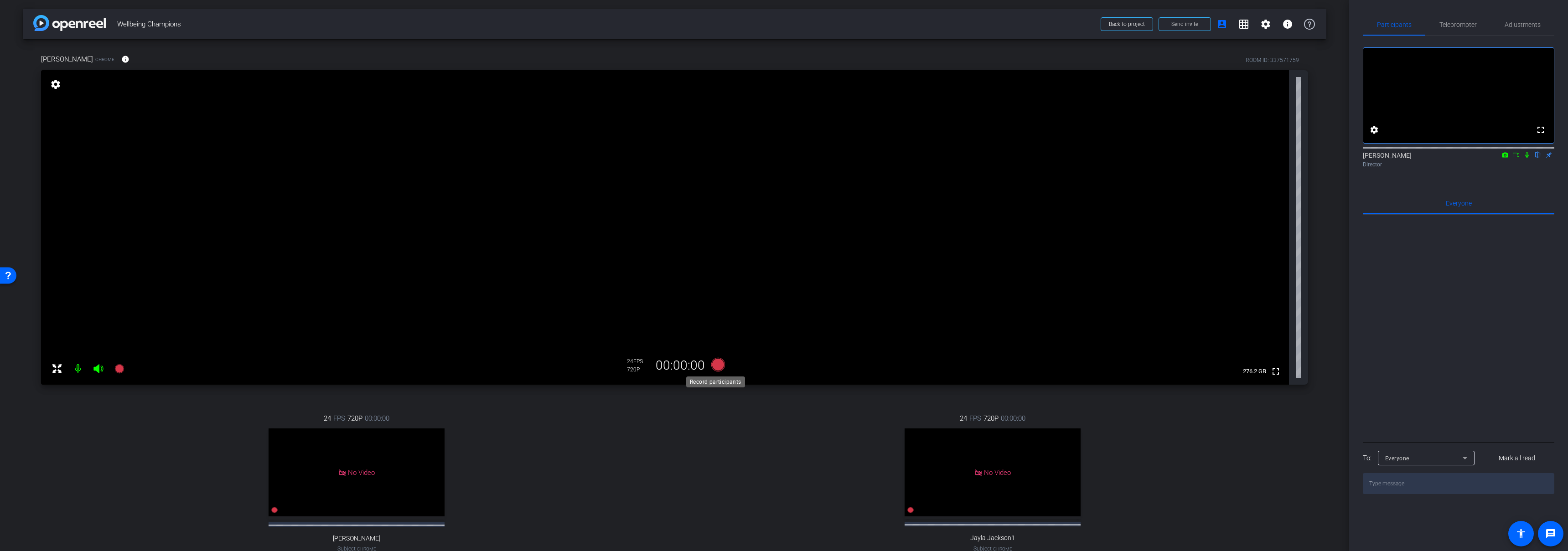
click at [713, 367] on icon at bounding box center [718, 365] width 14 height 14
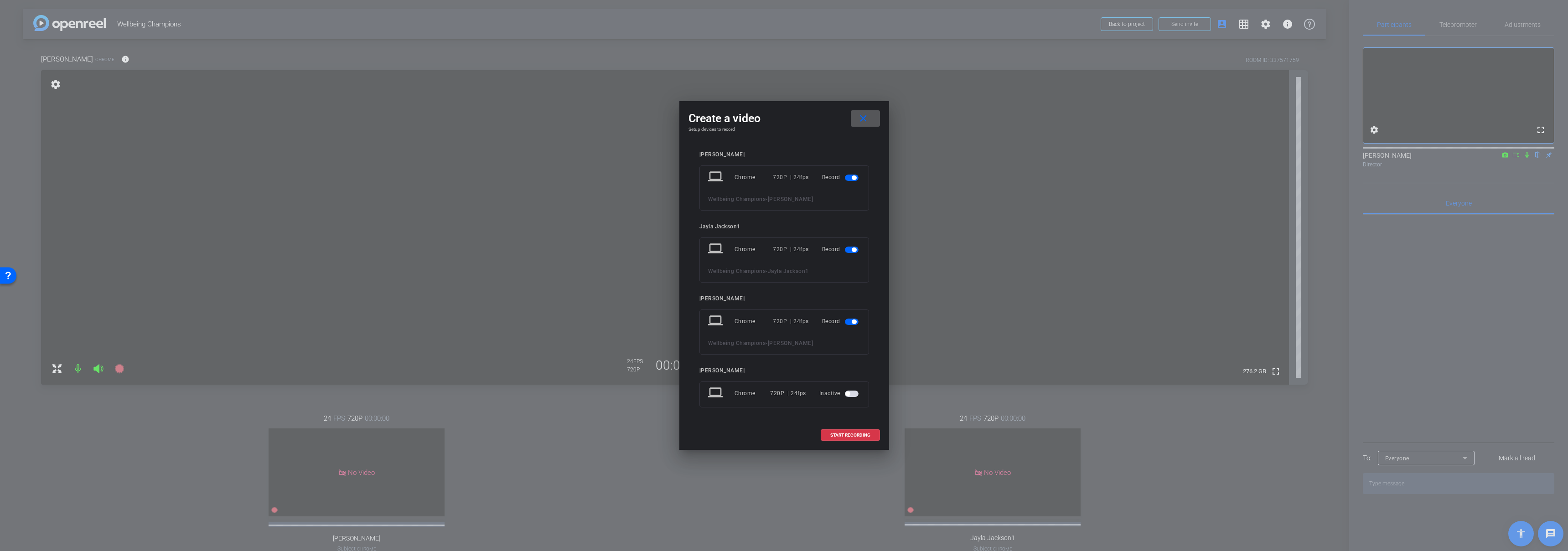
click at [849, 177] on span "button" at bounding box center [852, 177] width 14 height 6
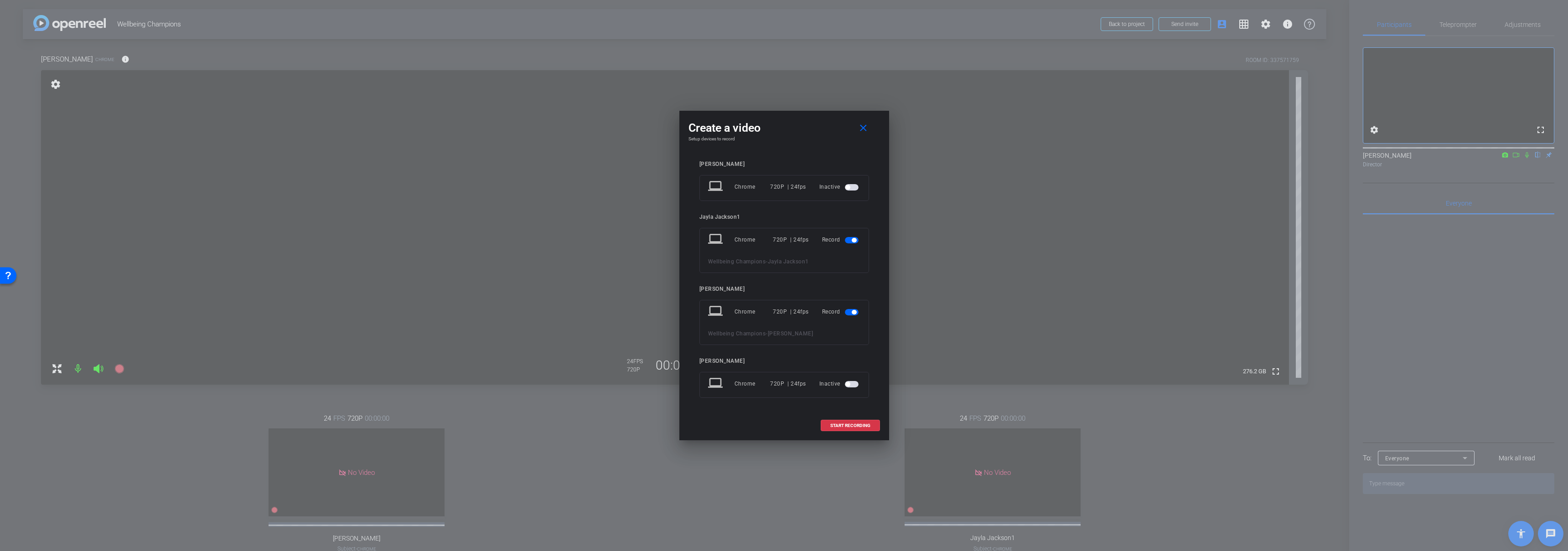
click at [853, 241] on span "button" at bounding box center [854, 240] width 5 height 5
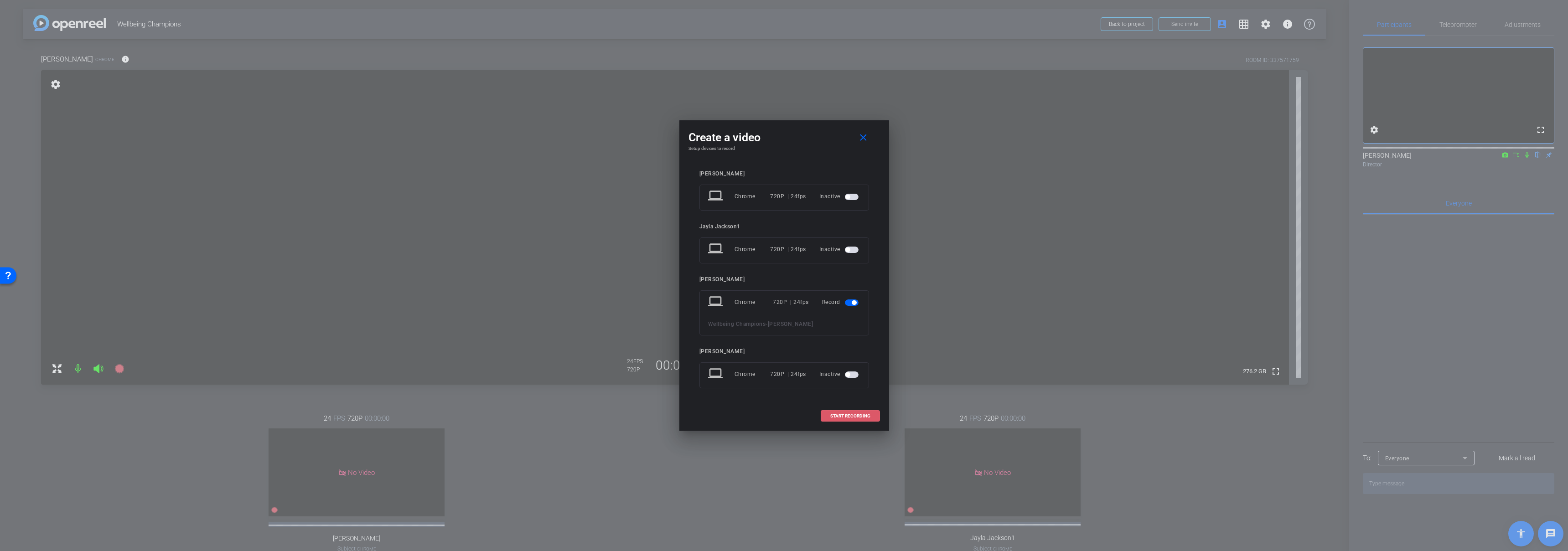
click at [849, 414] on span "START RECORDING" at bounding box center [850, 416] width 40 height 5
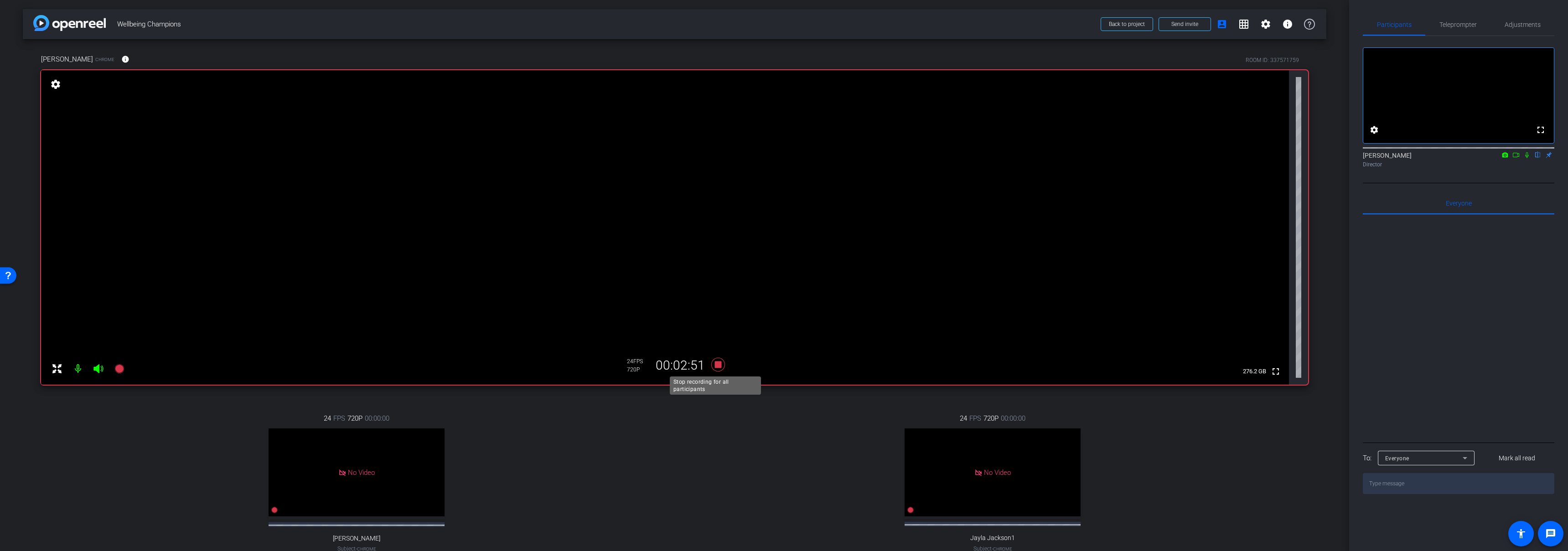
click at [719, 369] on icon at bounding box center [718, 365] width 22 height 17
click at [737, 443] on div "24 FPS 720P 00:00:00 No Video Jayla Jackson1 Subject - Chrome settings" at bounding box center [993, 492] width 631 height 188
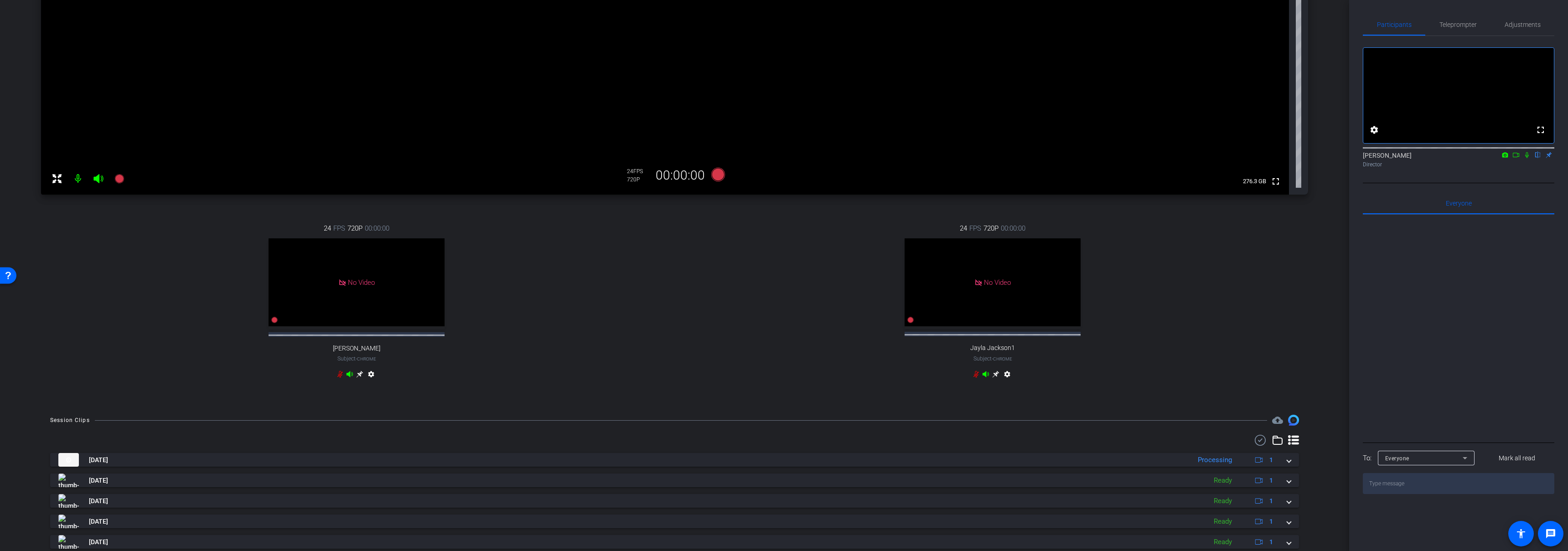
scroll to position [260, 0]
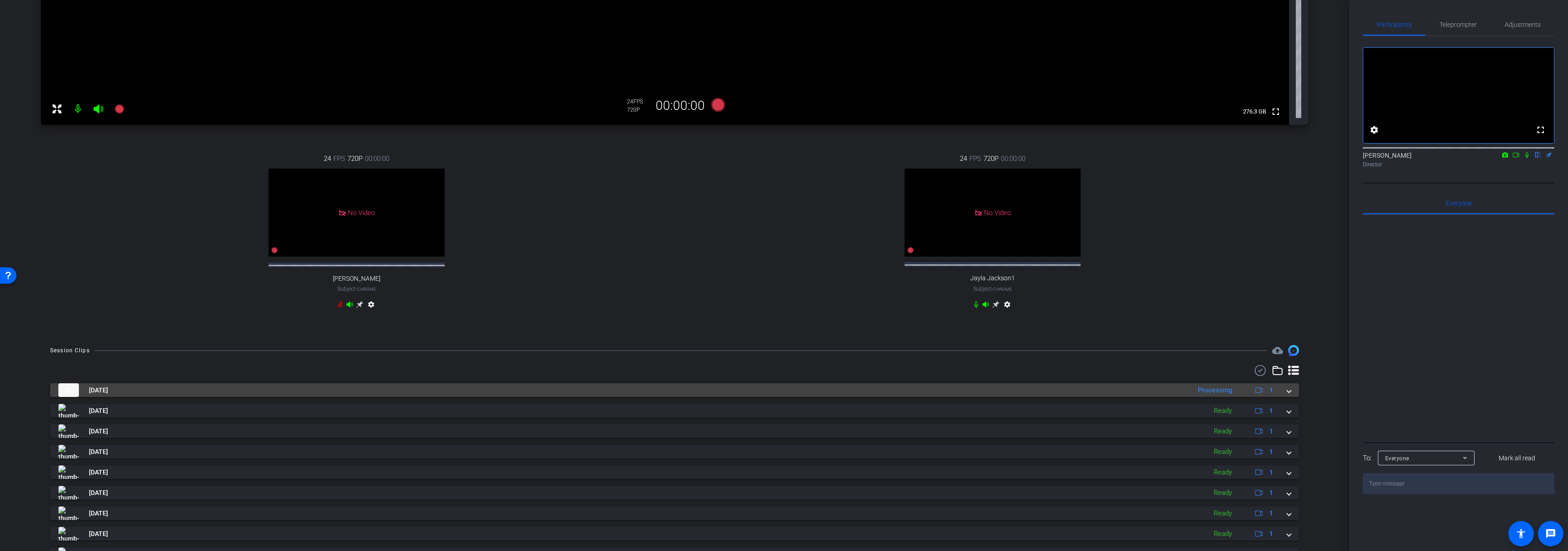
click at [584, 396] on mat-panel-title "[DATE]" at bounding box center [621, 390] width 1127 height 14
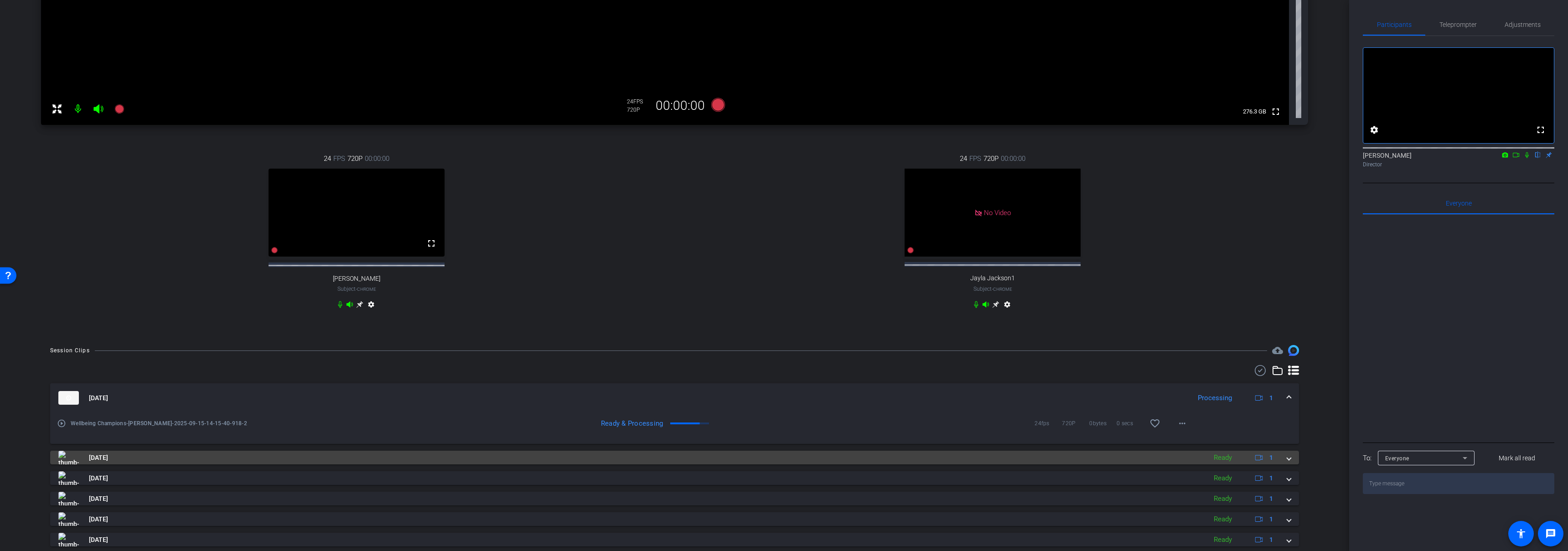
click at [663, 463] on mat-panel-title "[DATE]" at bounding box center [629, 457] width 1143 height 14
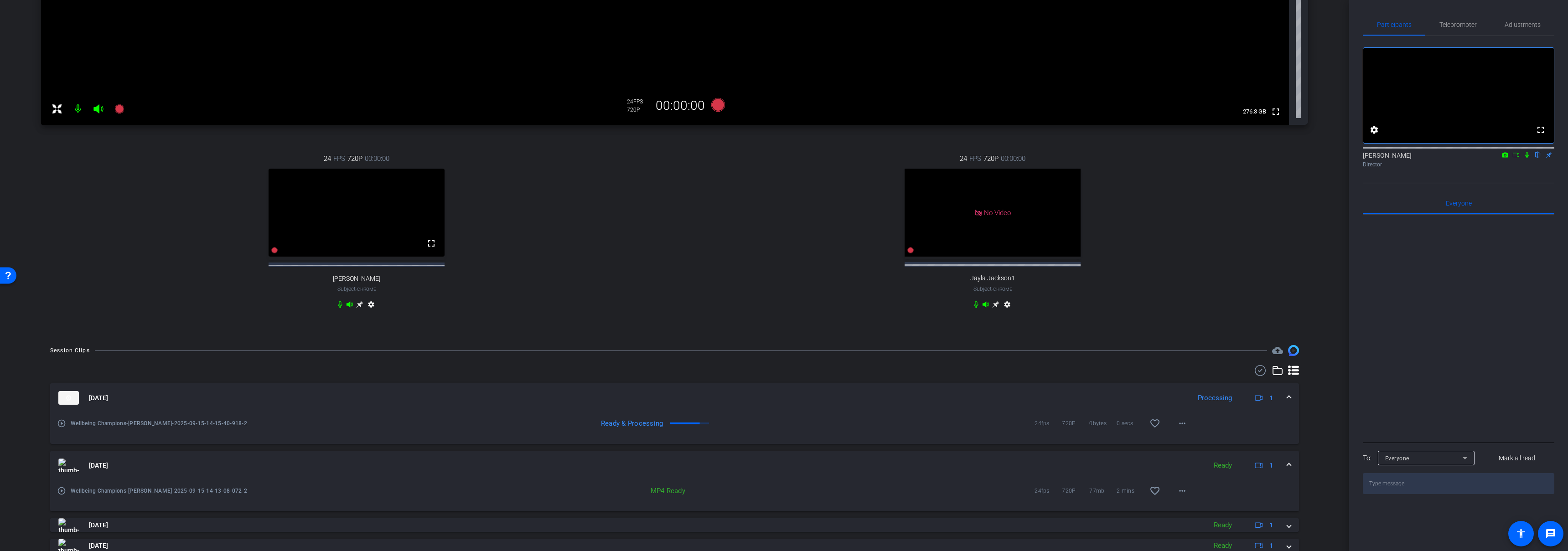
click at [668, 464] on mat-expansion-panel-header "[DATE] Ready 1" at bounding box center [675, 465] width 1248 height 30
click at [687, 398] on mat-expansion-panel-header "[DATE] Ready 1" at bounding box center [675, 398] width 1248 height 30
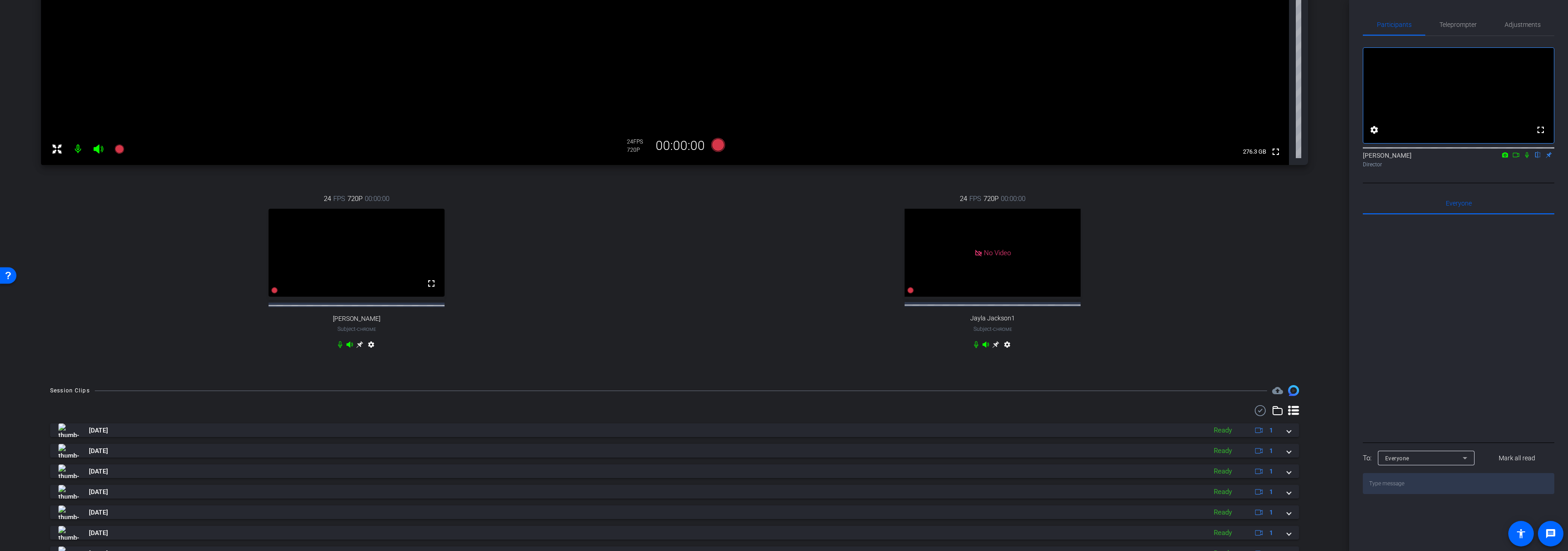
scroll to position [41, 0]
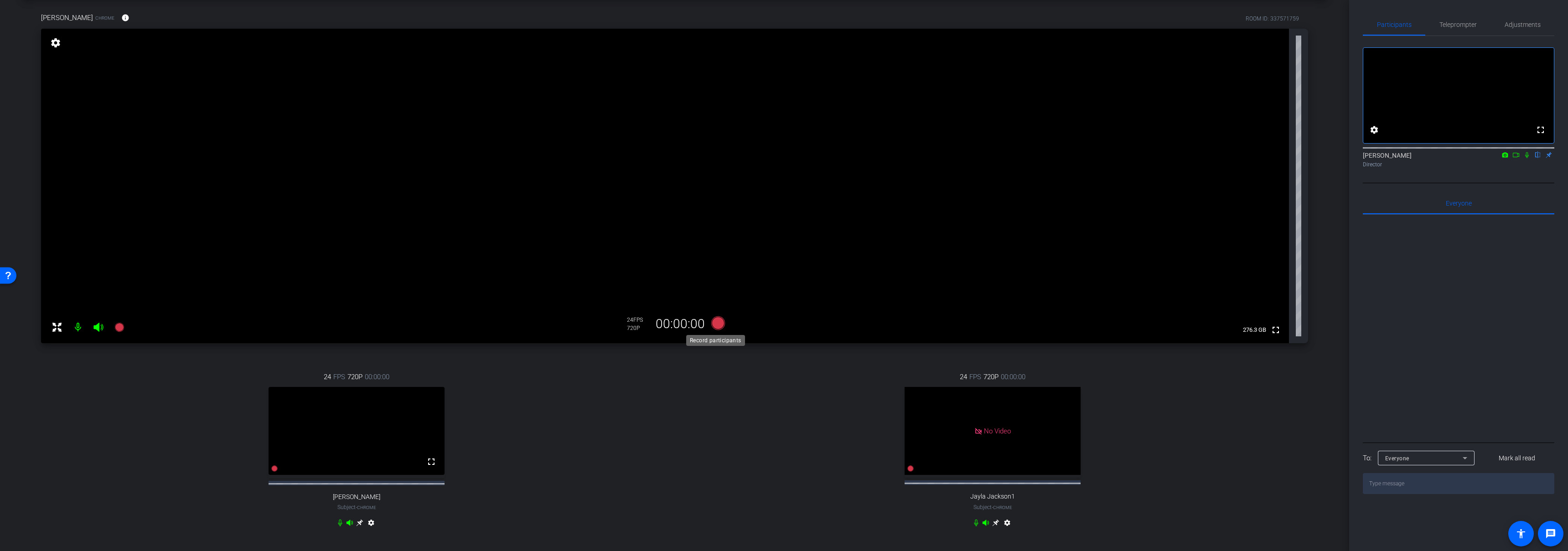
click at [717, 319] on icon at bounding box center [718, 323] width 14 height 14
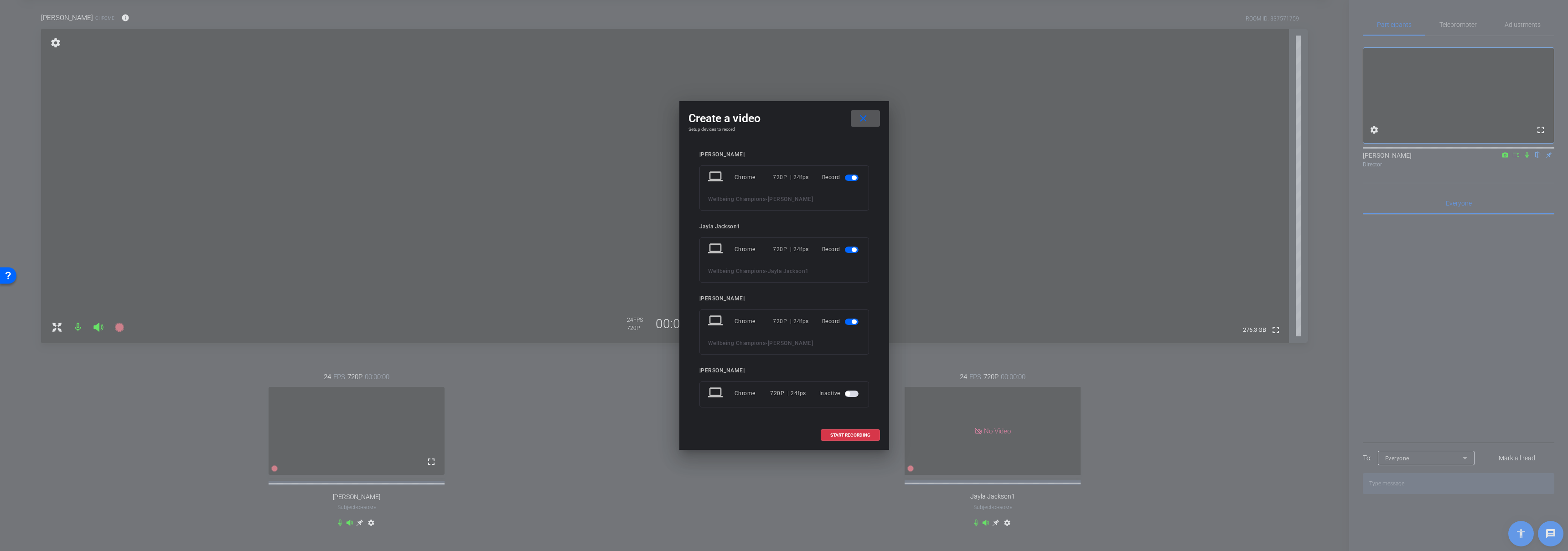
click at [847, 176] on span "button" at bounding box center [852, 177] width 14 height 6
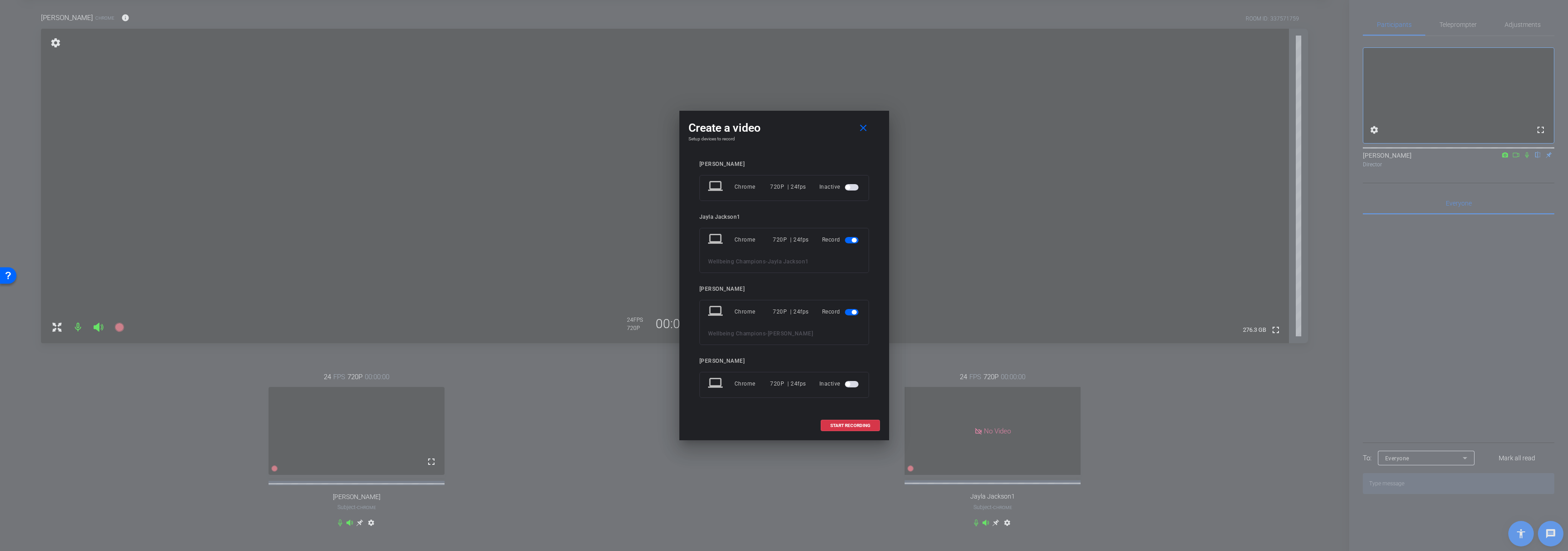
click at [853, 241] on span "button" at bounding box center [854, 240] width 5 height 5
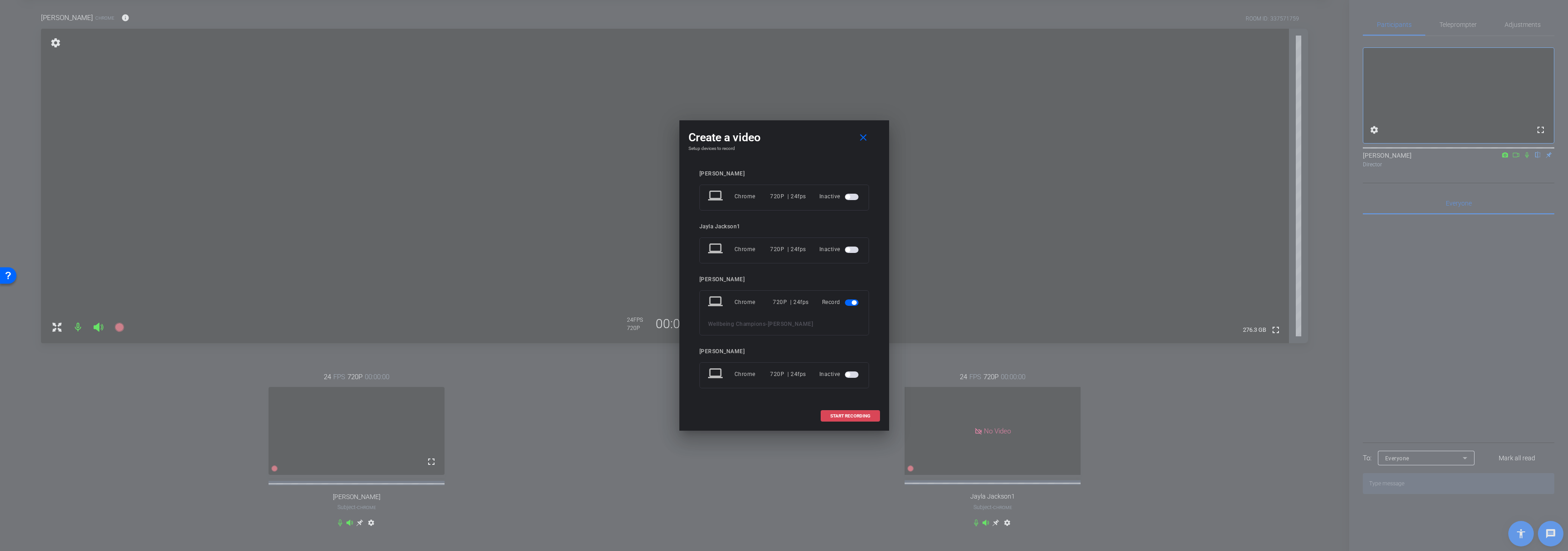
click at [853, 414] on span "START RECORDING" at bounding box center [850, 416] width 40 height 5
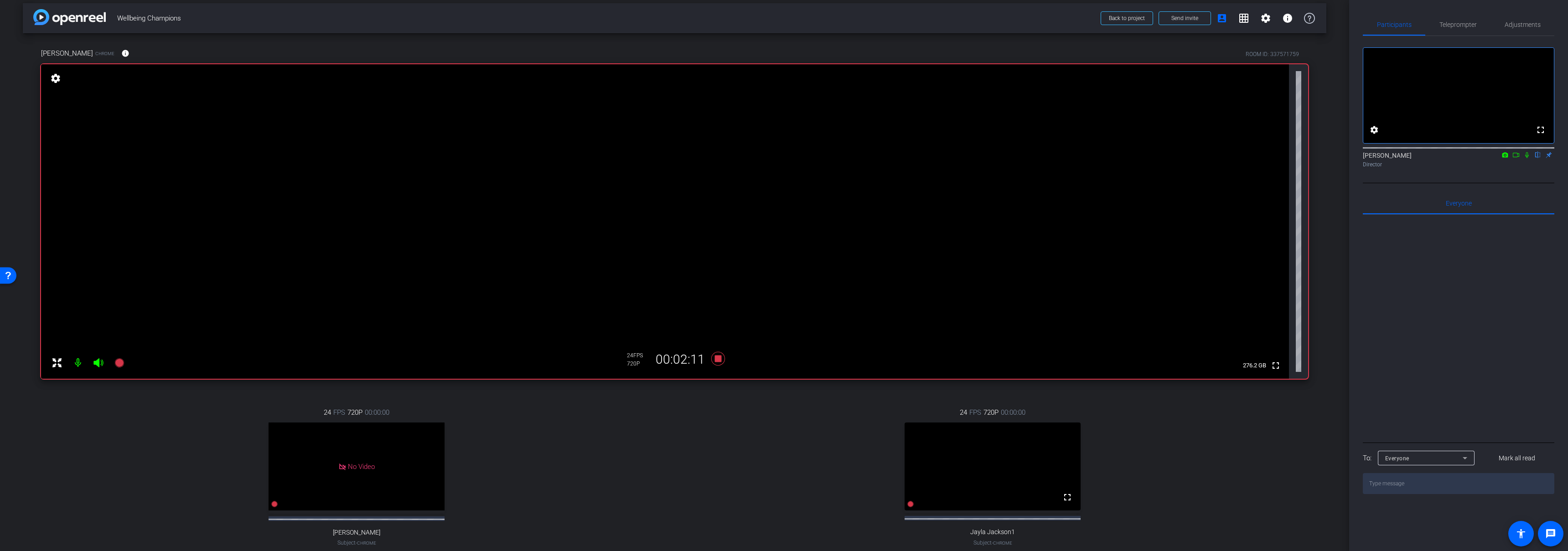
scroll to position [0, 0]
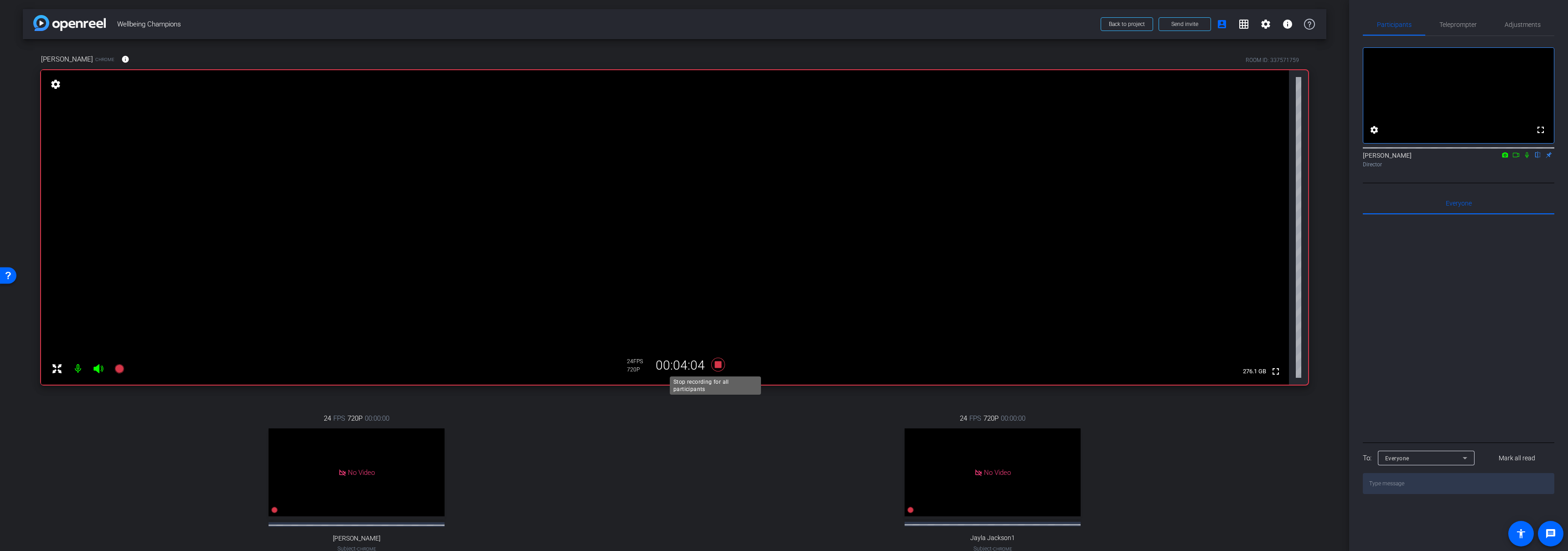
click at [718, 364] on icon at bounding box center [718, 365] width 14 height 14
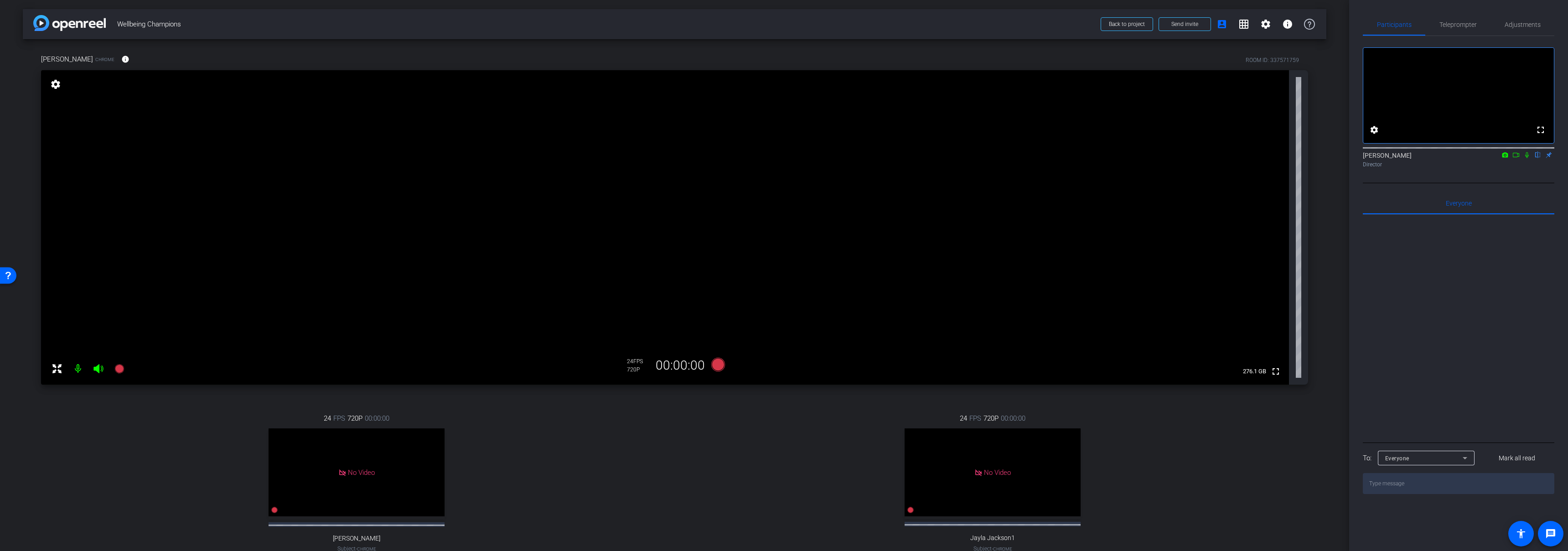
click at [759, 464] on div "24 FPS 720P 00:00:00 No Video Jayla Jackson1 Subject - Chrome settings" at bounding box center [993, 492] width 631 height 188
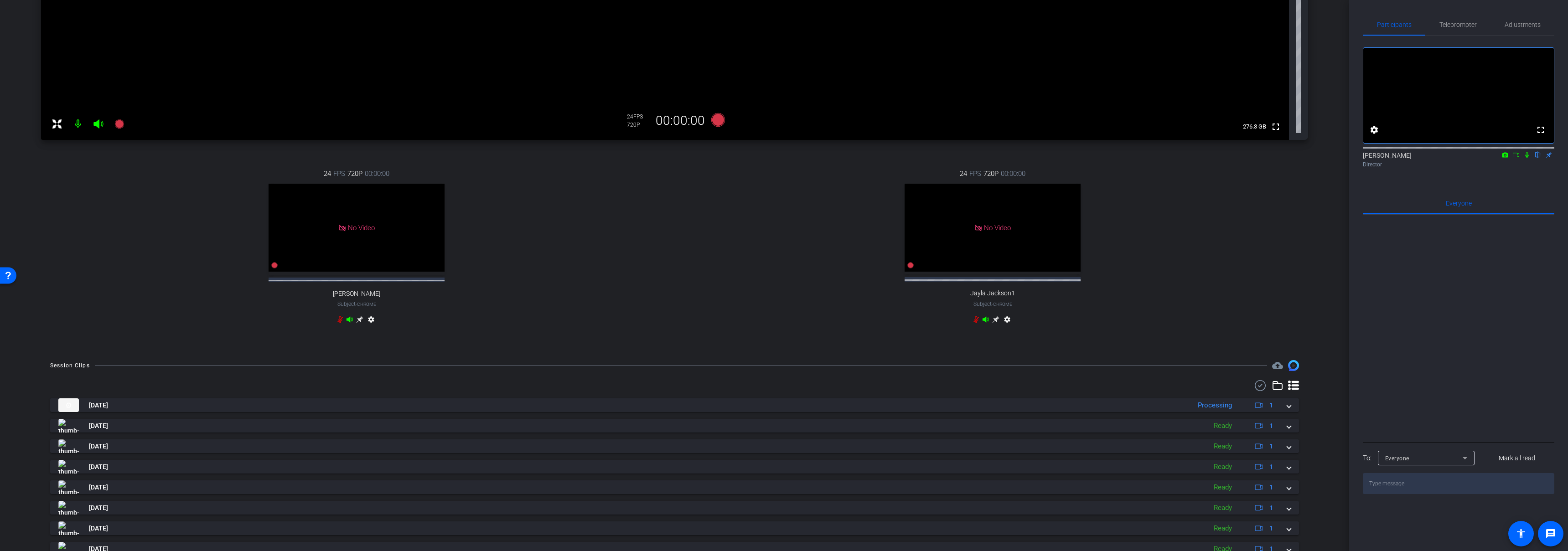
scroll to position [331, 0]
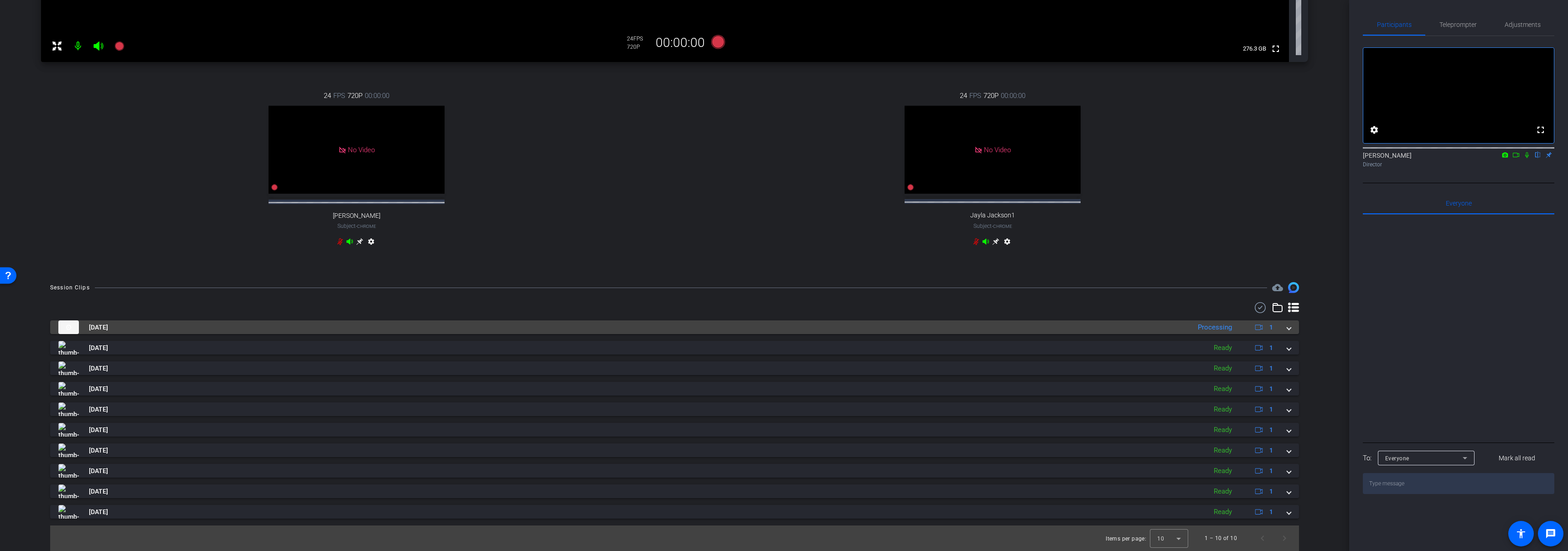
click at [770, 321] on mat-panel-title "[DATE]" at bounding box center [621, 327] width 1127 height 14
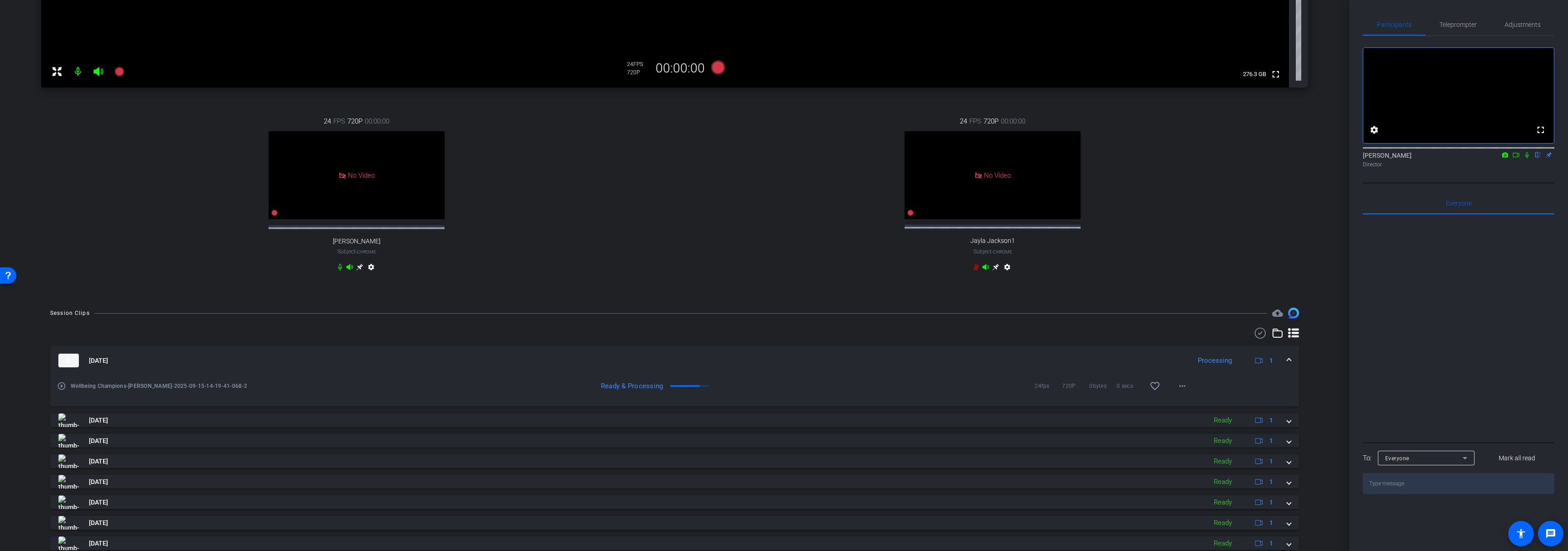
scroll to position [0, 0]
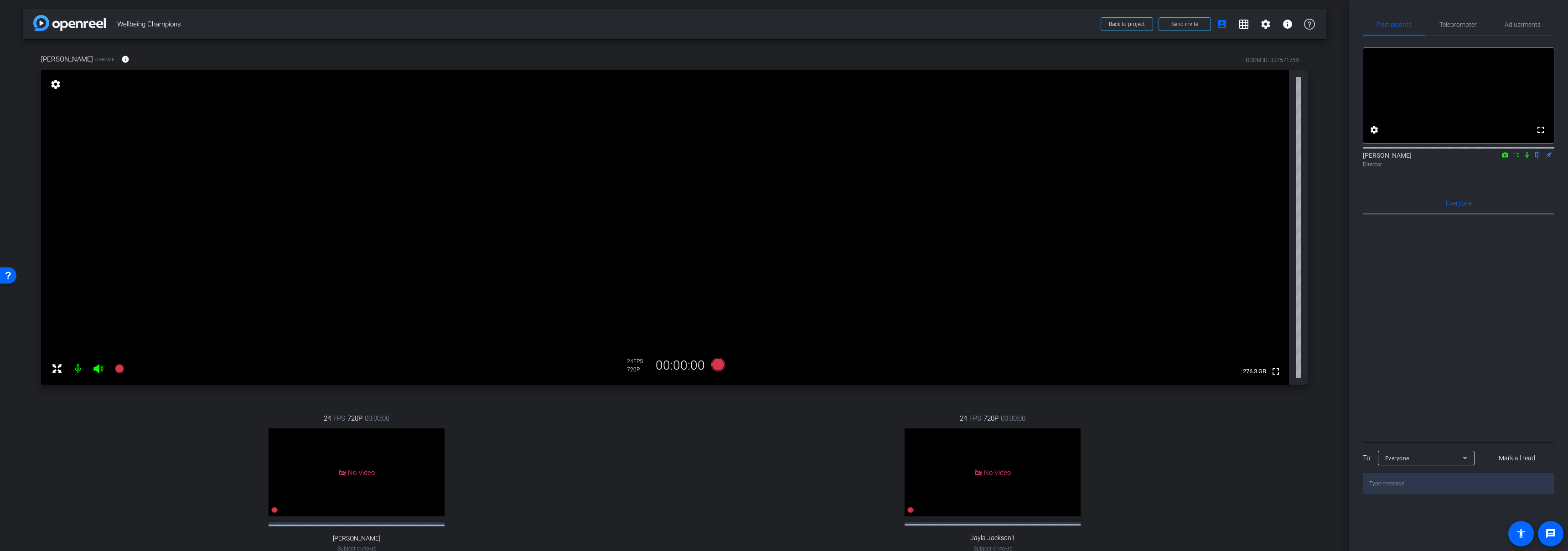
click at [681, 489] on div "24 FPS 720P 00:00:00 No Video Jayla Jackson1 Subject - Chrome settings" at bounding box center [993, 492] width 631 height 188
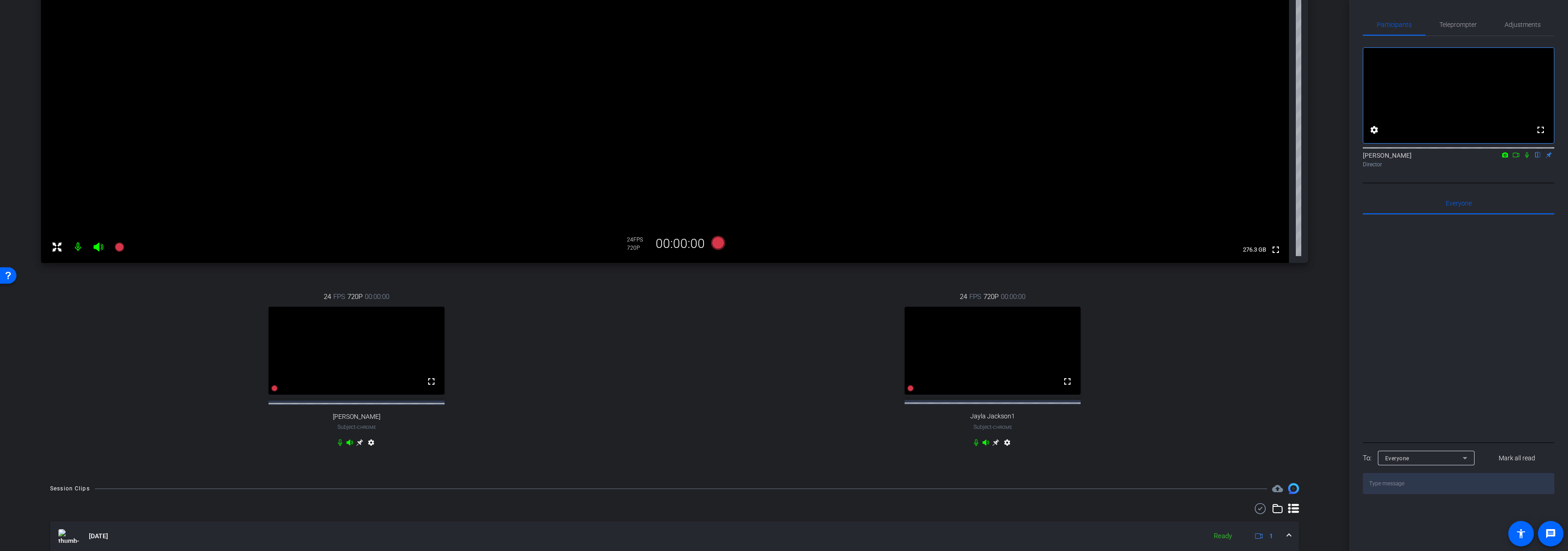
scroll to position [206, 0]
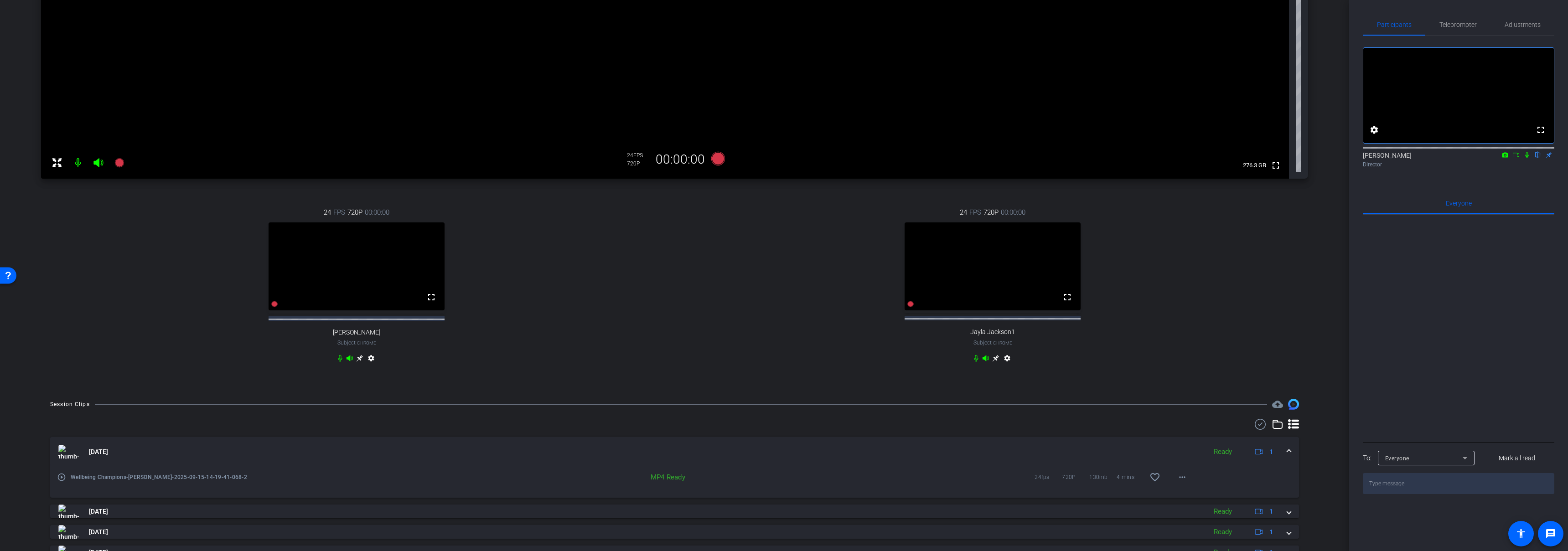
click at [691, 453] on mat-panel-title "[DATE]" at bounding box center [629, 451] width 1143 height 14
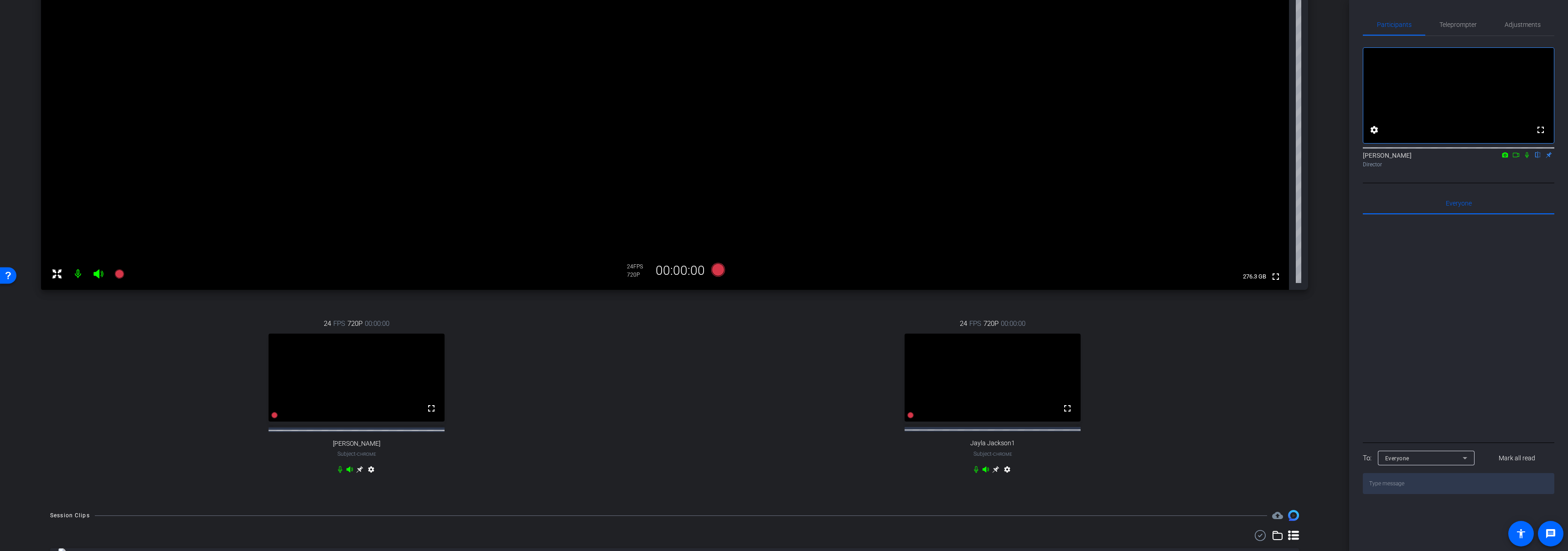
scroll to position [0, 0]
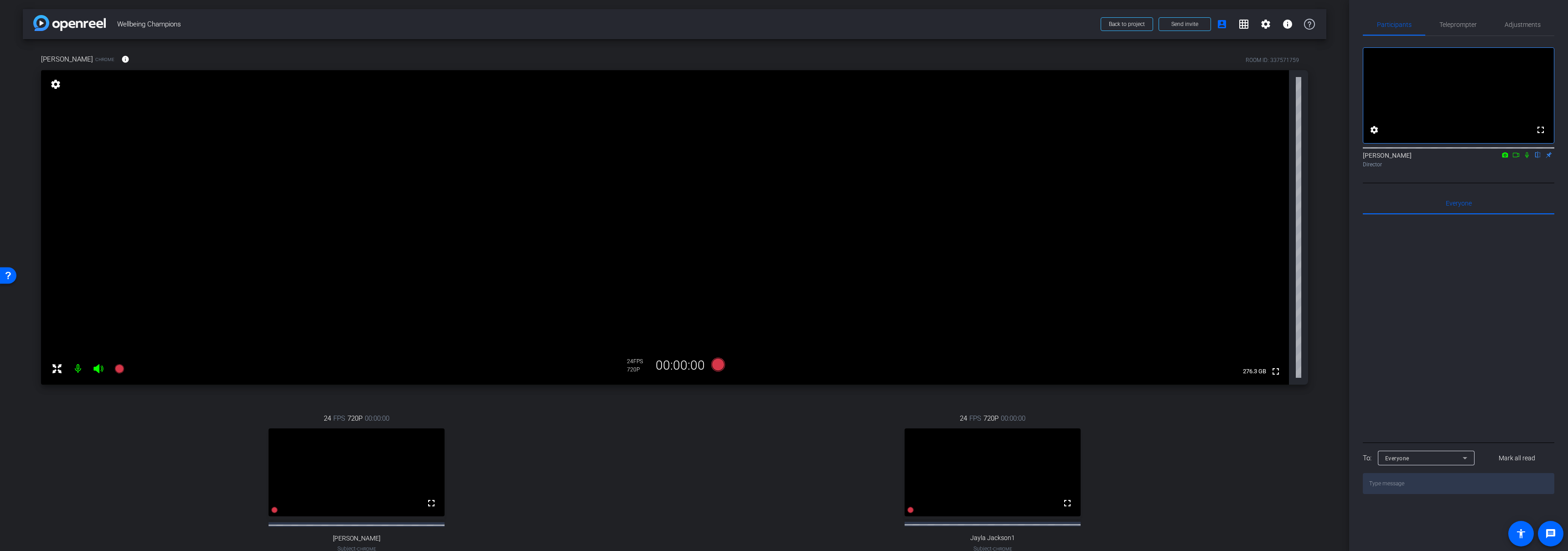
click at [762, 449] on div "24 FPS 720P 00:00:00 fullscreen Jayla Jackson1 Subject - Chrome settings" at bounding box center [993, 492] width 631 height 188
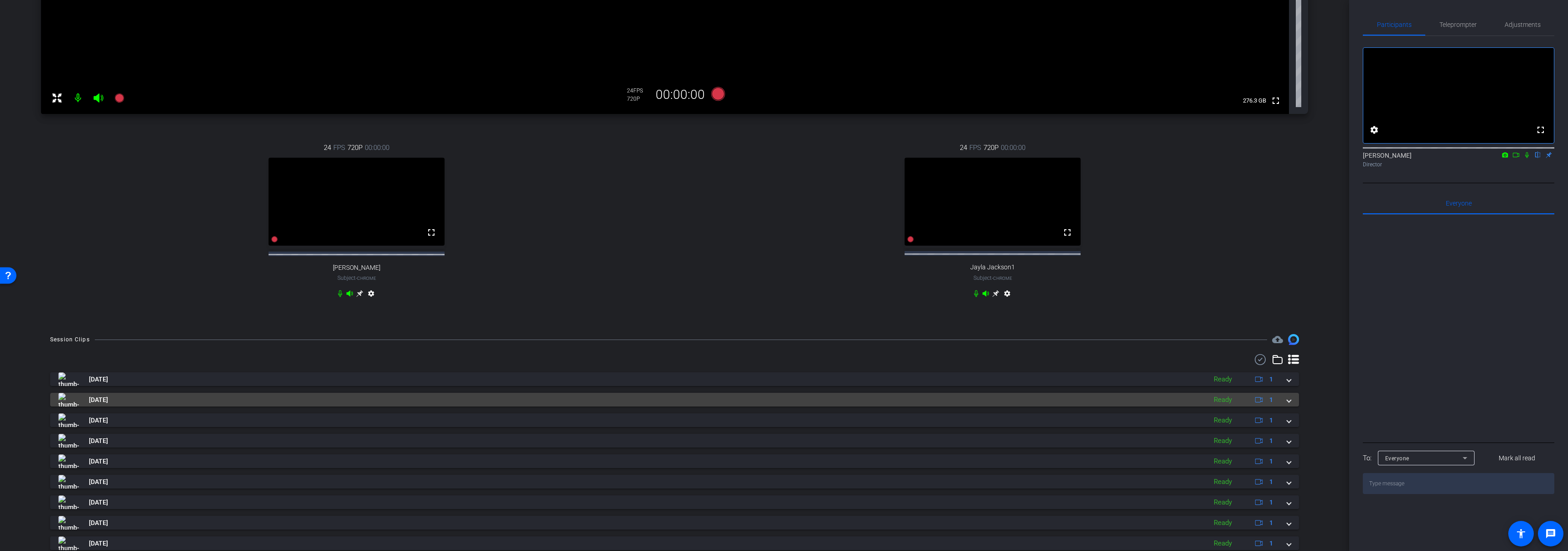
scroll to position [272, 0]
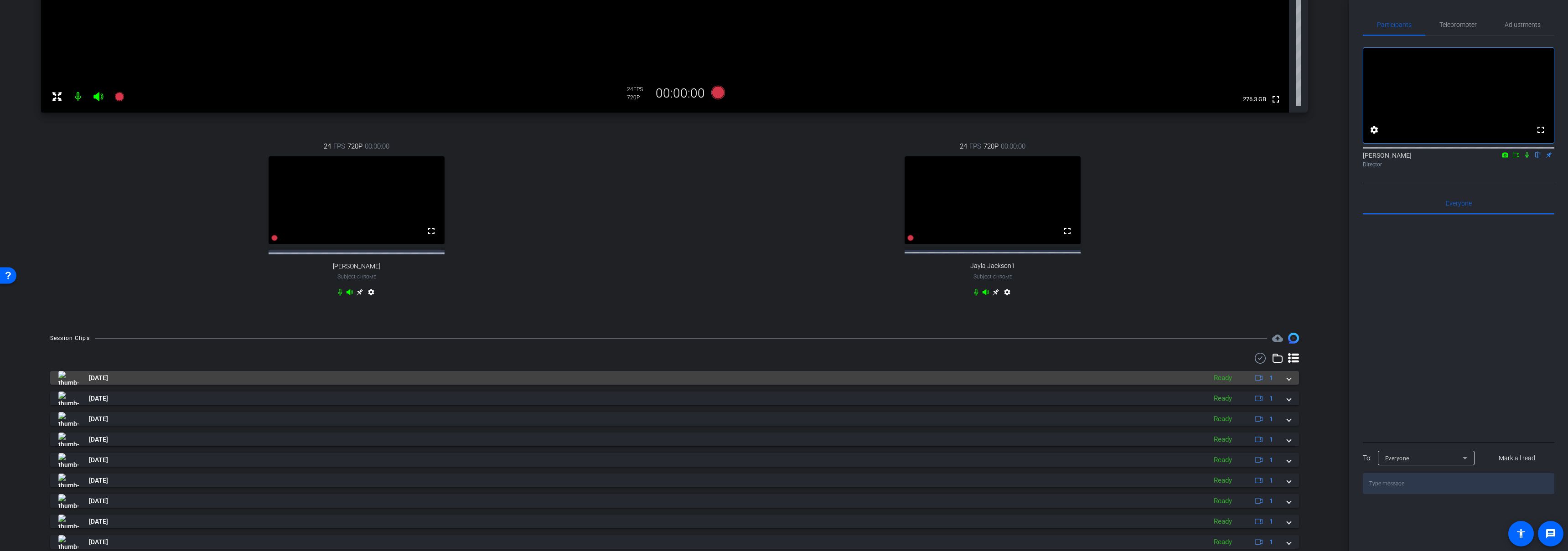
click at [634, 381] on mat-panel-title "[DATE]" at bounding box center [629, 378] width 1143 height 14
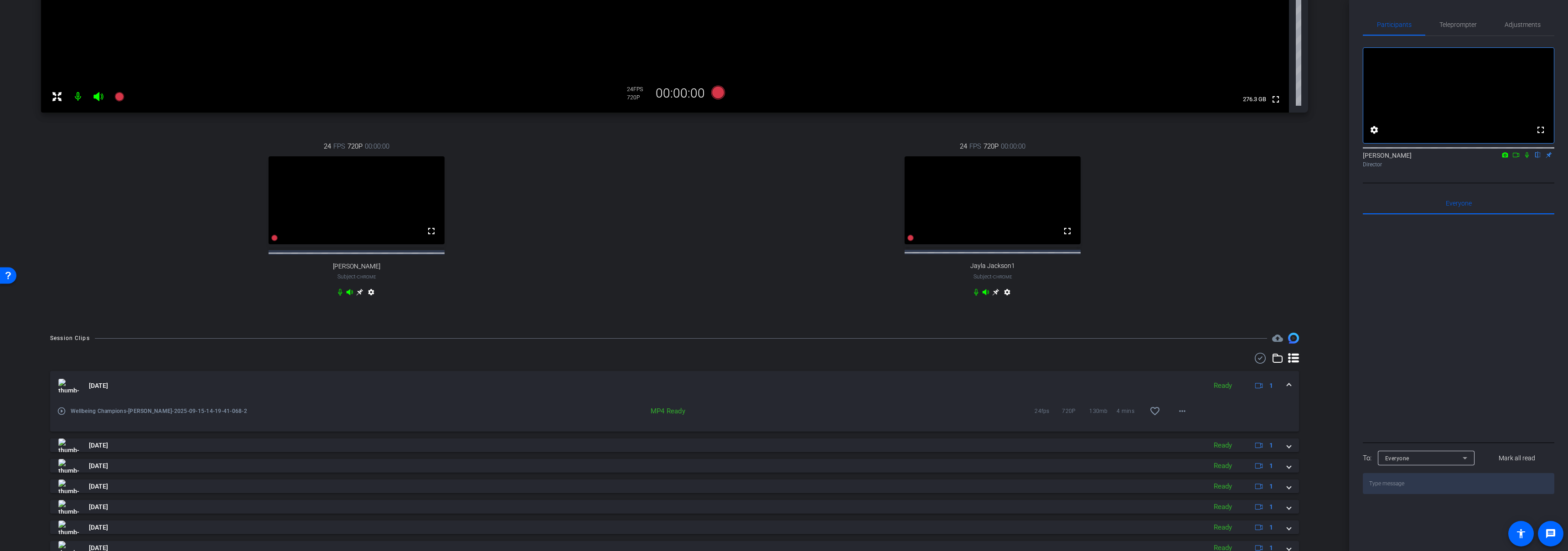
click at [640, 386] on mat-panel-title "[DATE]" at bounding box center [629, 385] width 1143 height 14
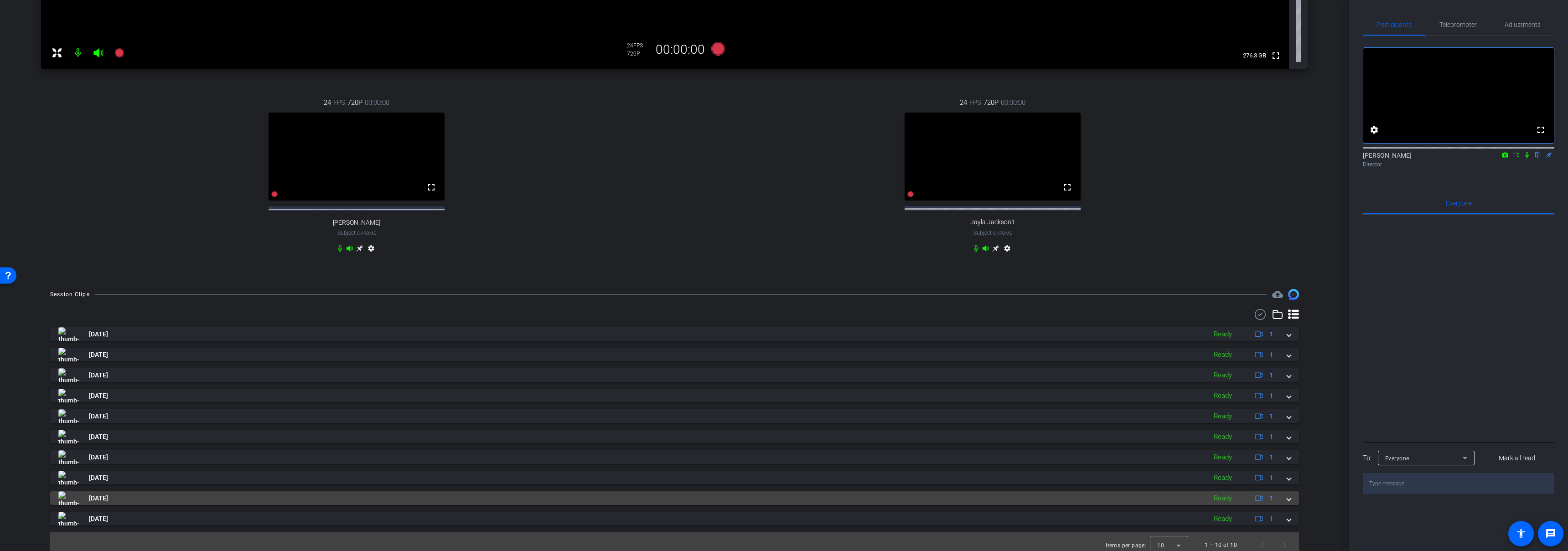
scroll to position [331, 0]
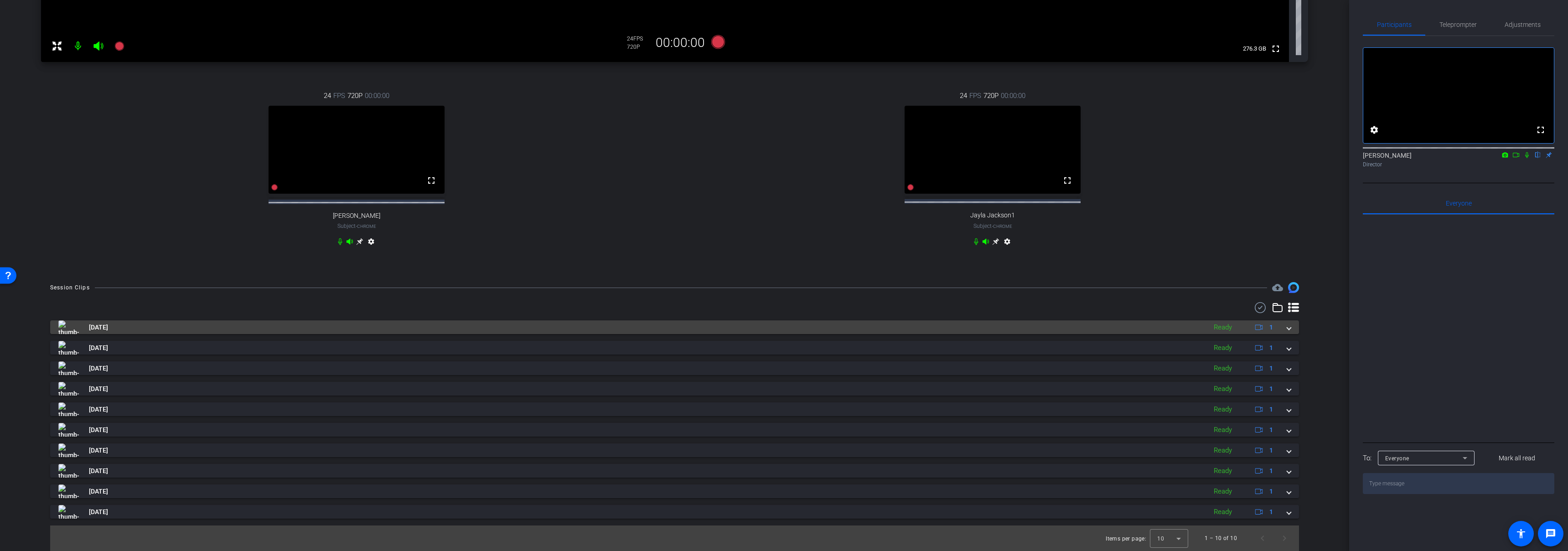
click at [684, 329] on mat-panel-title "[DATE]" at bounding box center [629, 327] width 1143 height 14
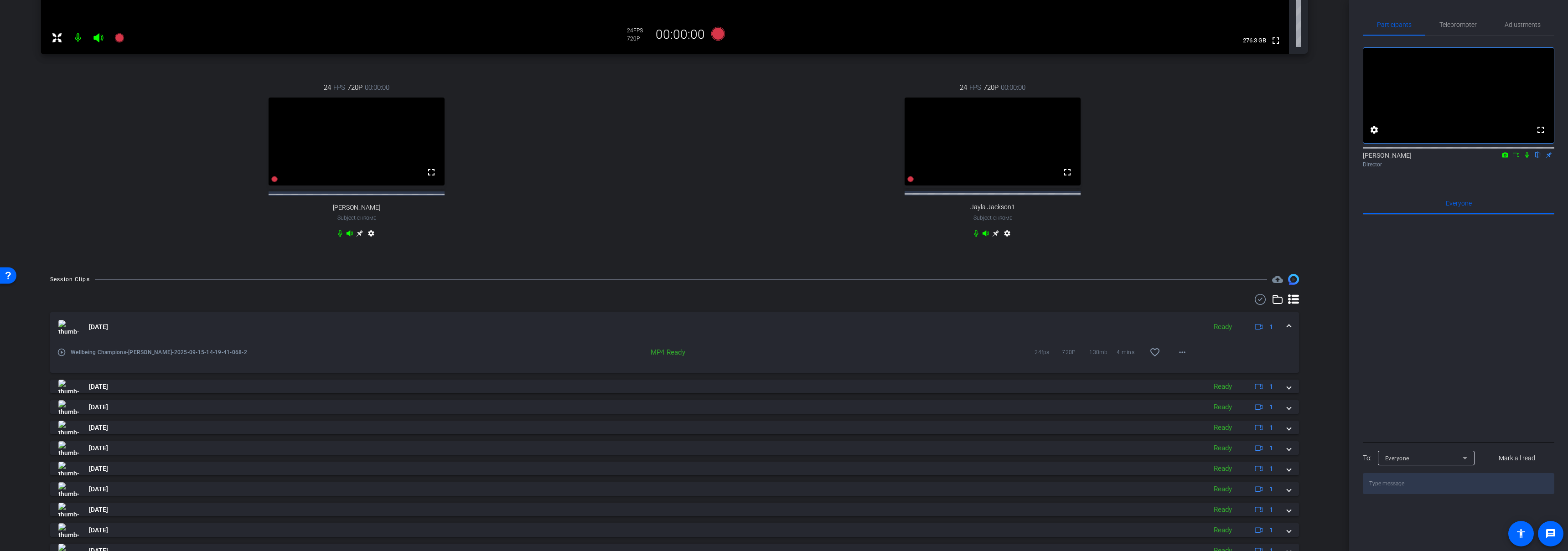
click at [693, 326] on mat-expansion-panel-header "[DATE] Ready 1" at bounding box center [675, 327] width 1248 height 30
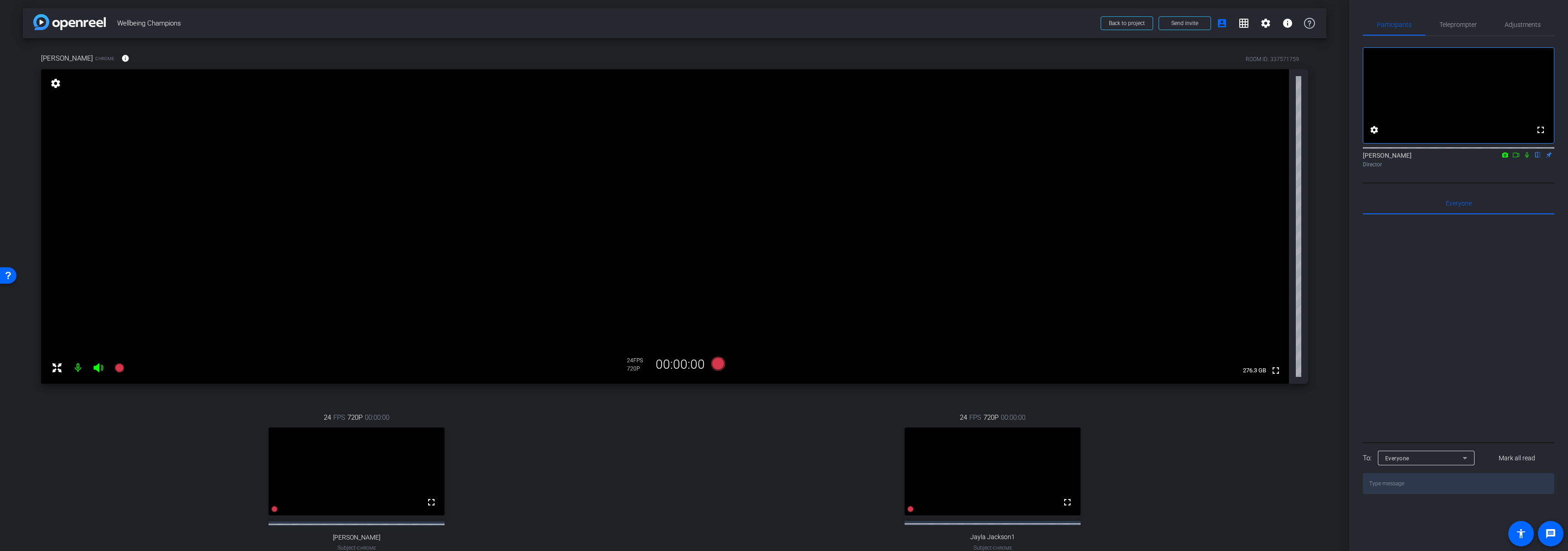
scroll to position [0, 0]
